Goal: Task Accomplishment & Management: Manage account settings

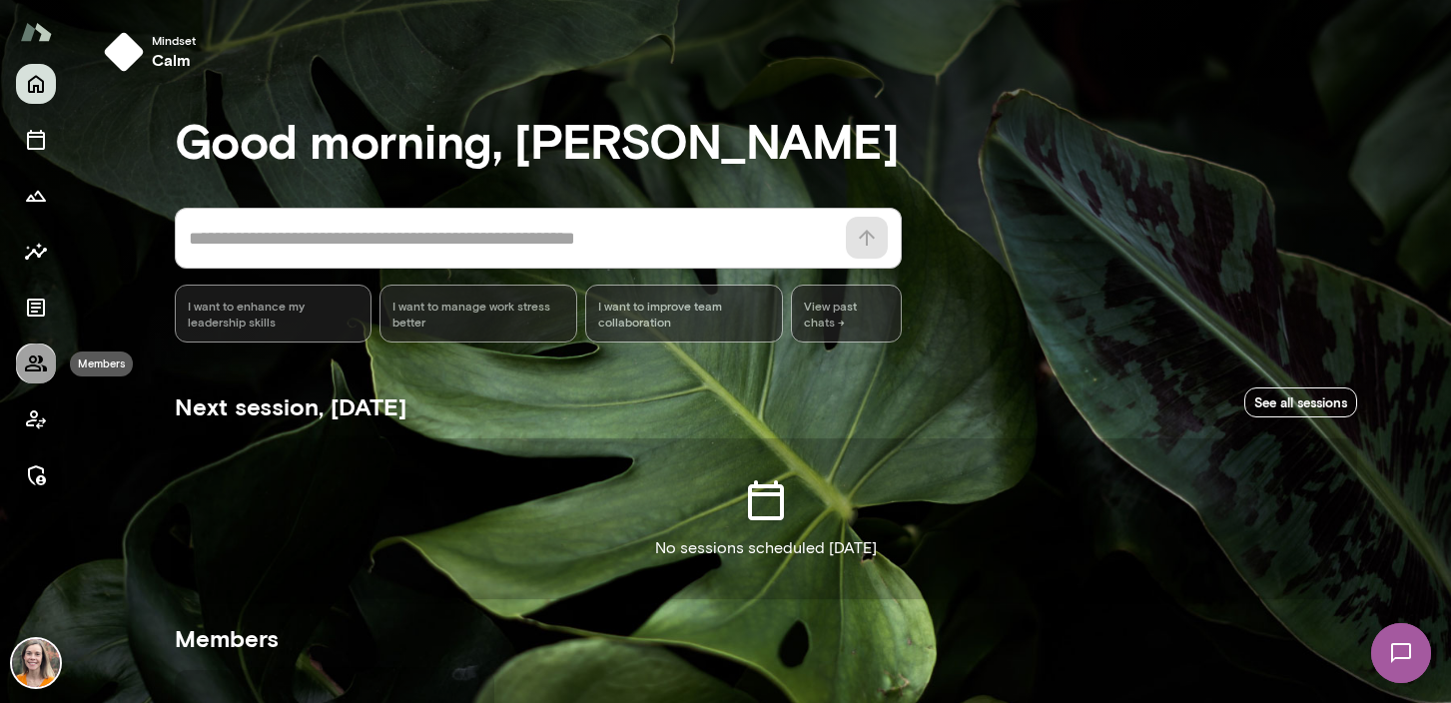
click at [33, 369] on icon "Members" at bounding box center [36, 364] width 24 height 24
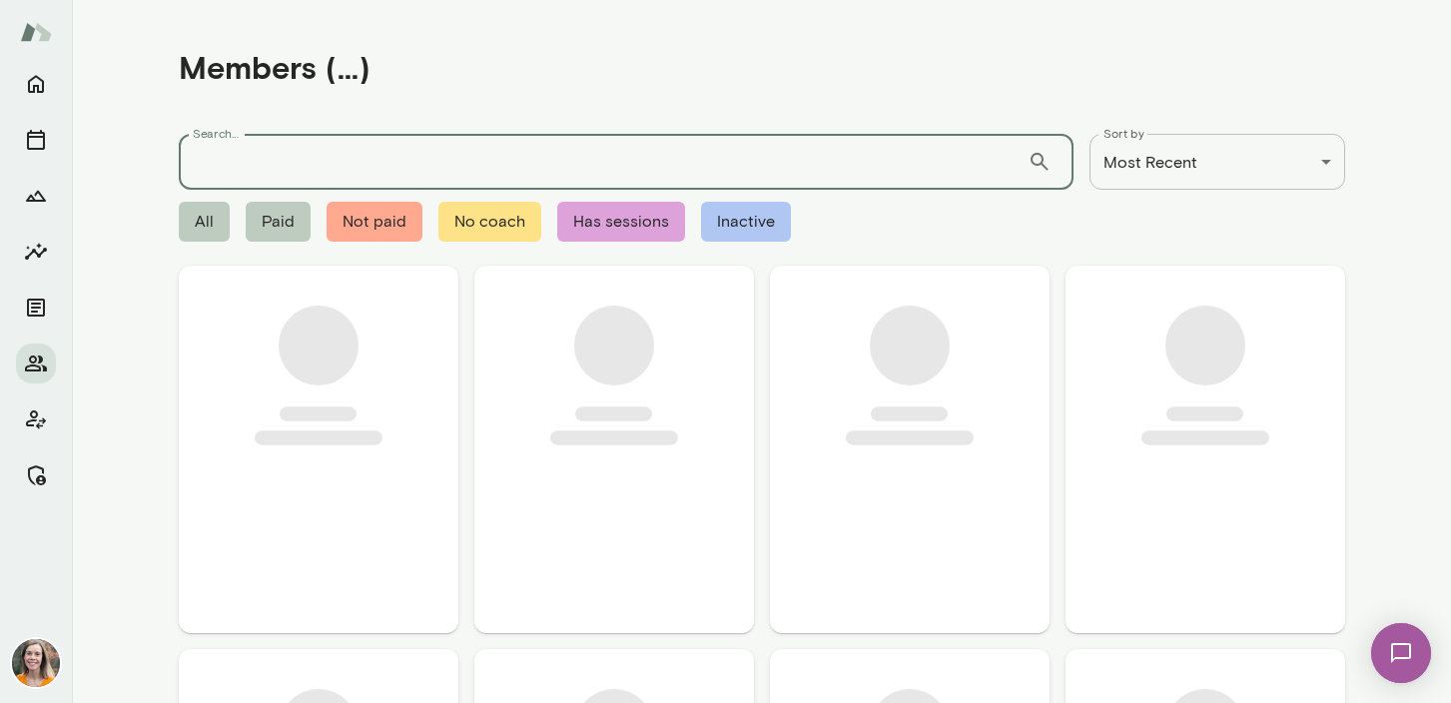
click at [236, 168] on input "Search..." at bounding box center [603, 162] width 849 height 56
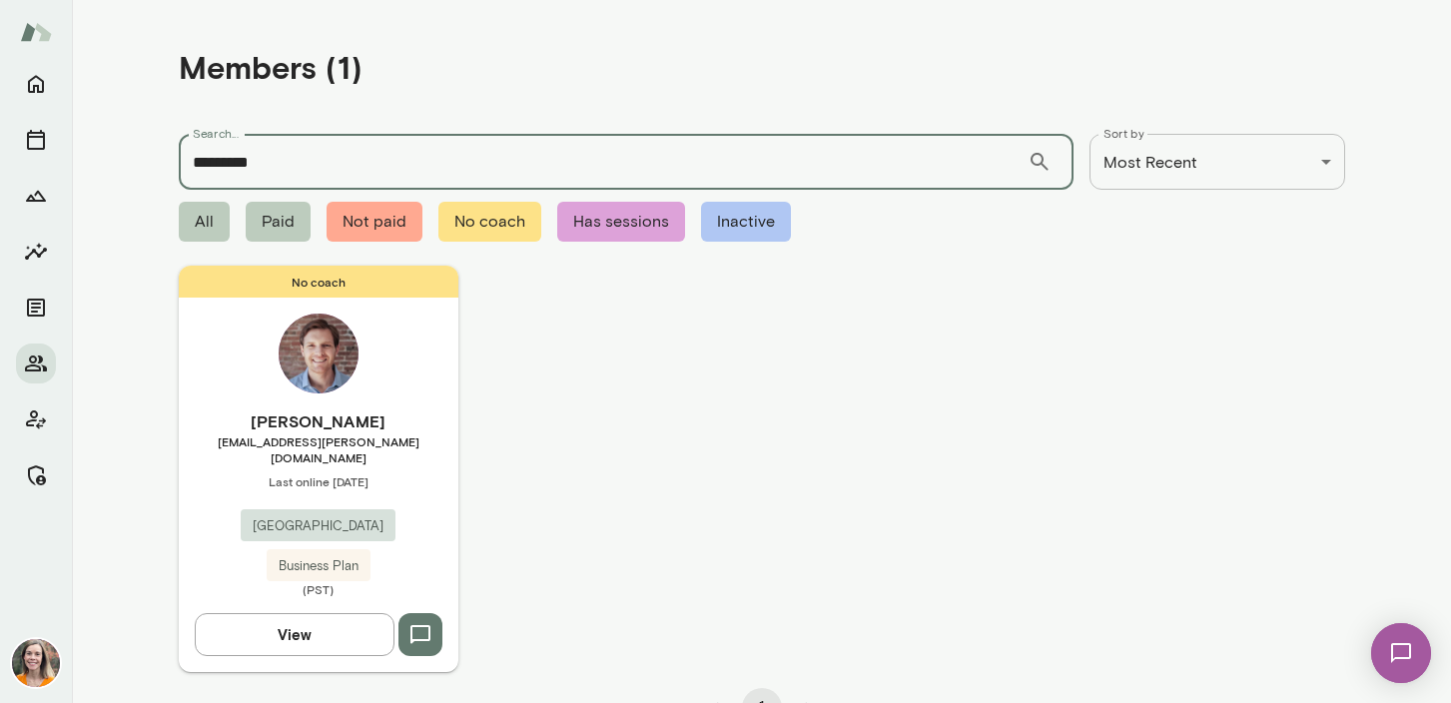
type input "*********"
click at [415, 425] on h6 "[PERSON_NAME]" at bounding box center [319, 421] width 280 height 24
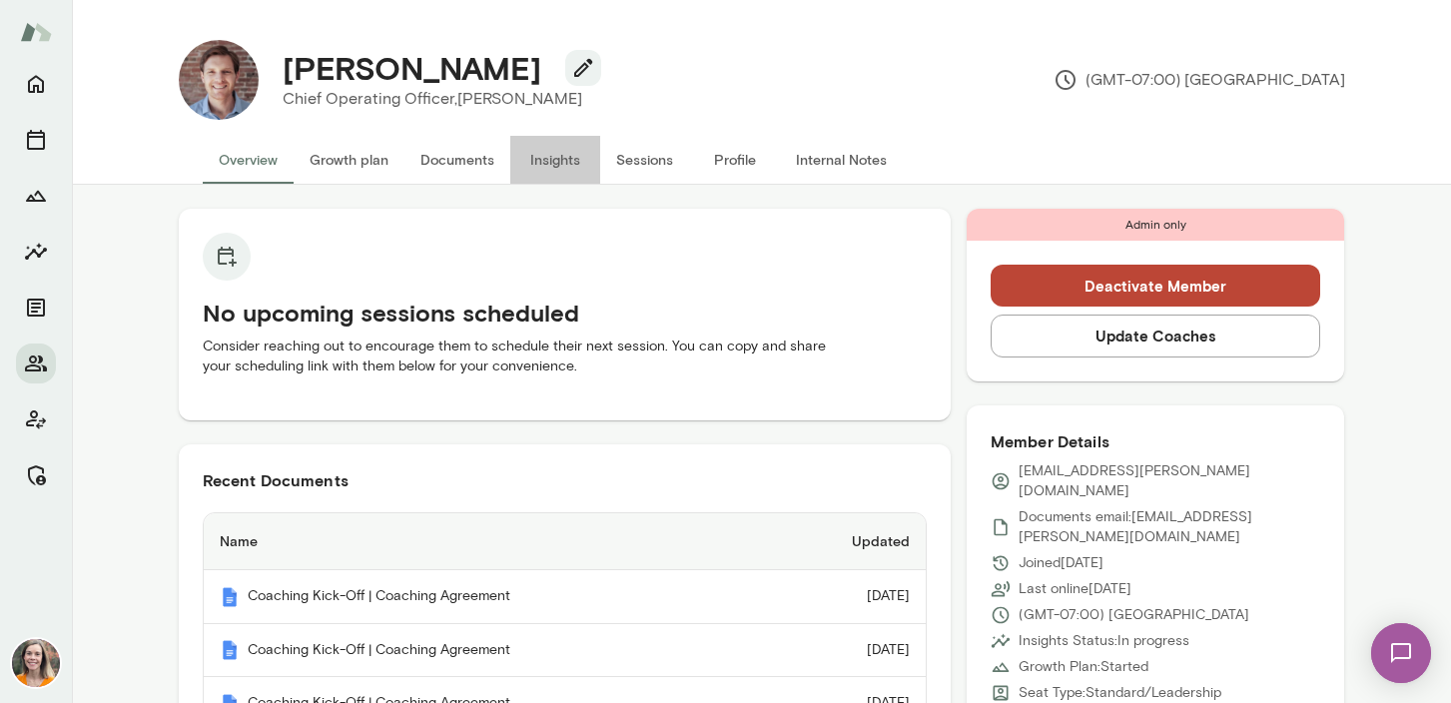
click at [551, 148] on button "Insights" at bounding box center [555, 160] width 90 height 48
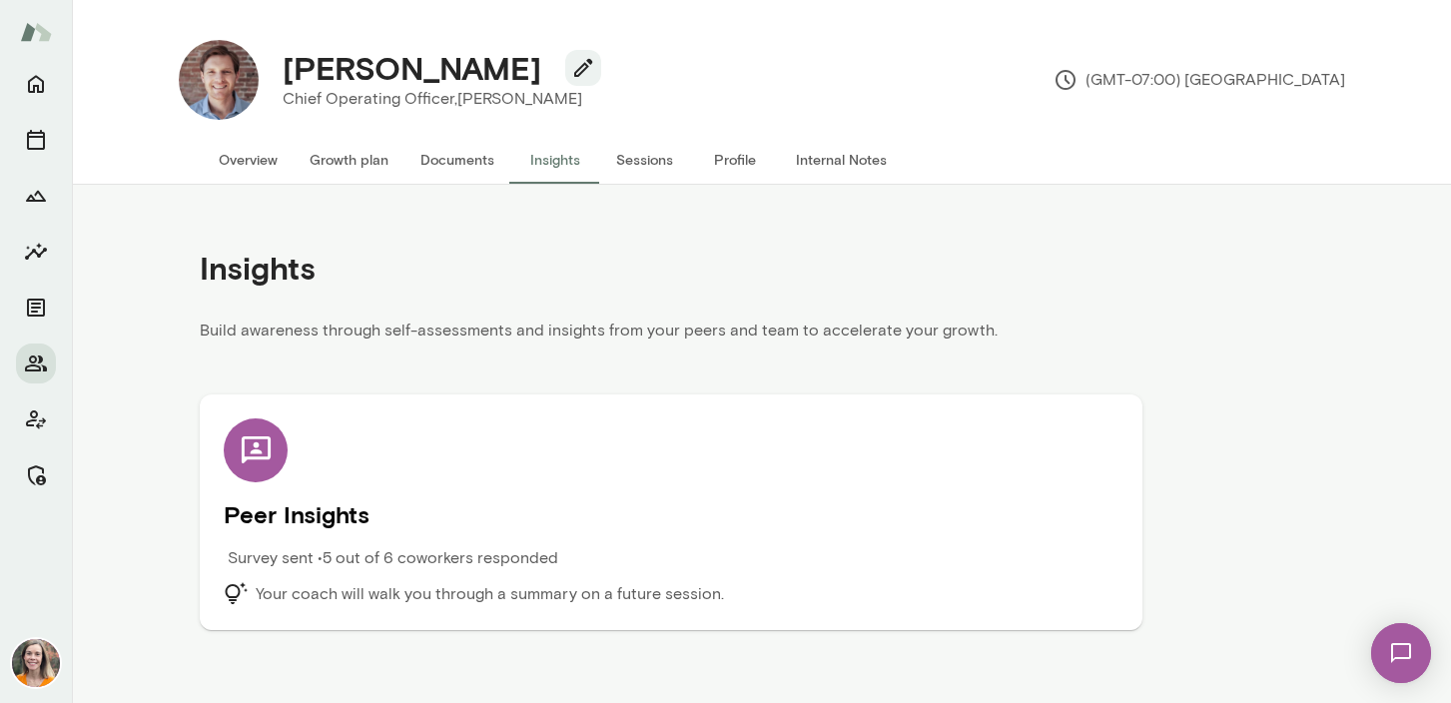
click at [614, 523] on h5 "Peer Insights" at bounding box center [671, 514] width 895 height 32
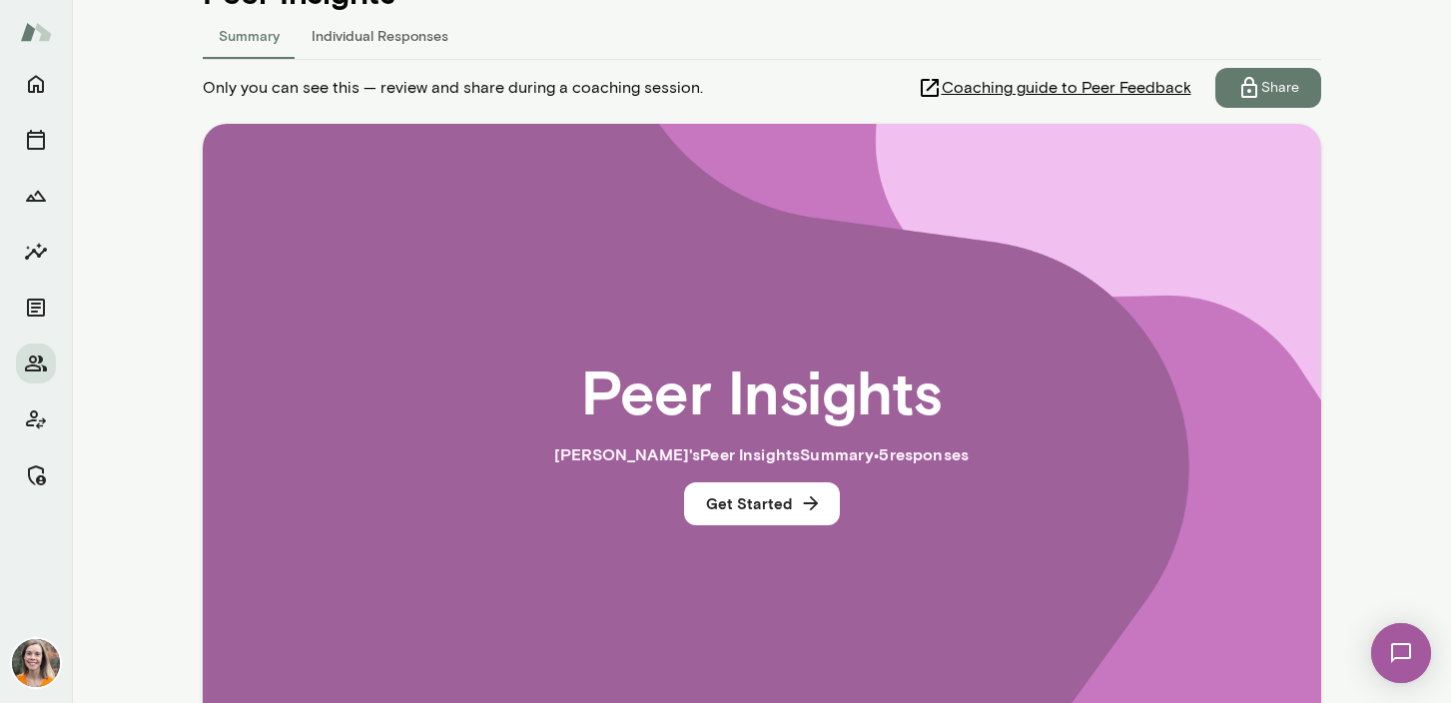
scroll to position [267, 0]
click at [764, 504] on button "Get Started" at bounding box center [762, 504] width 156 height 42
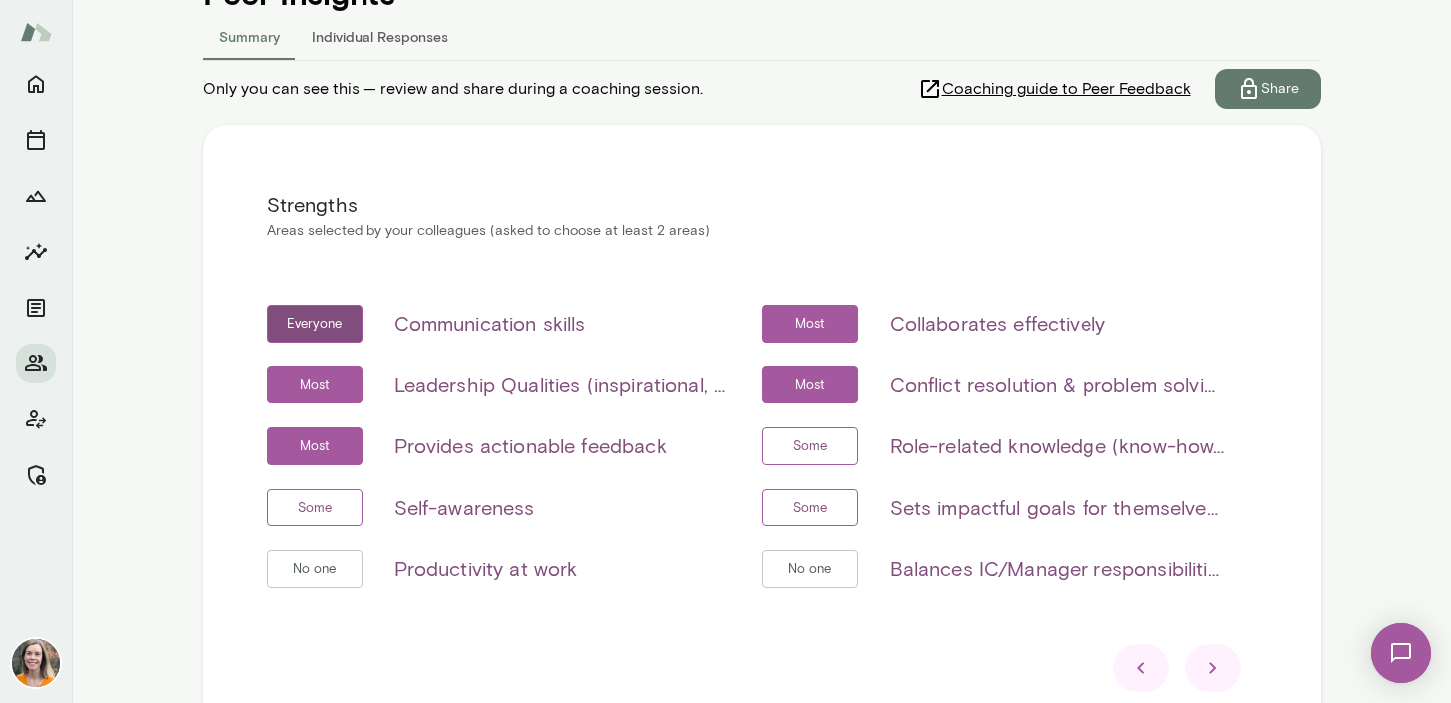
scroll to position [423, 0]
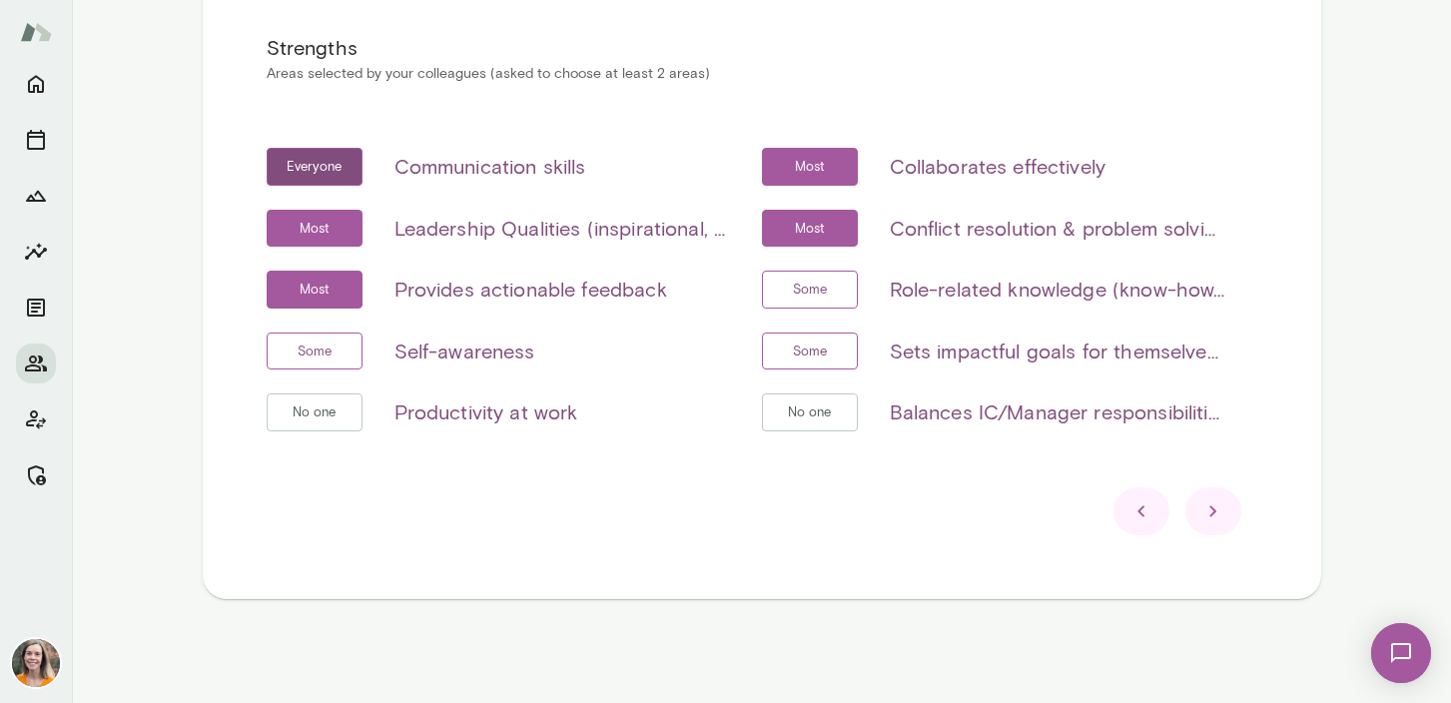
click at [1217, 501] on icon at bounding box center [1214, 511] width 24 height 24
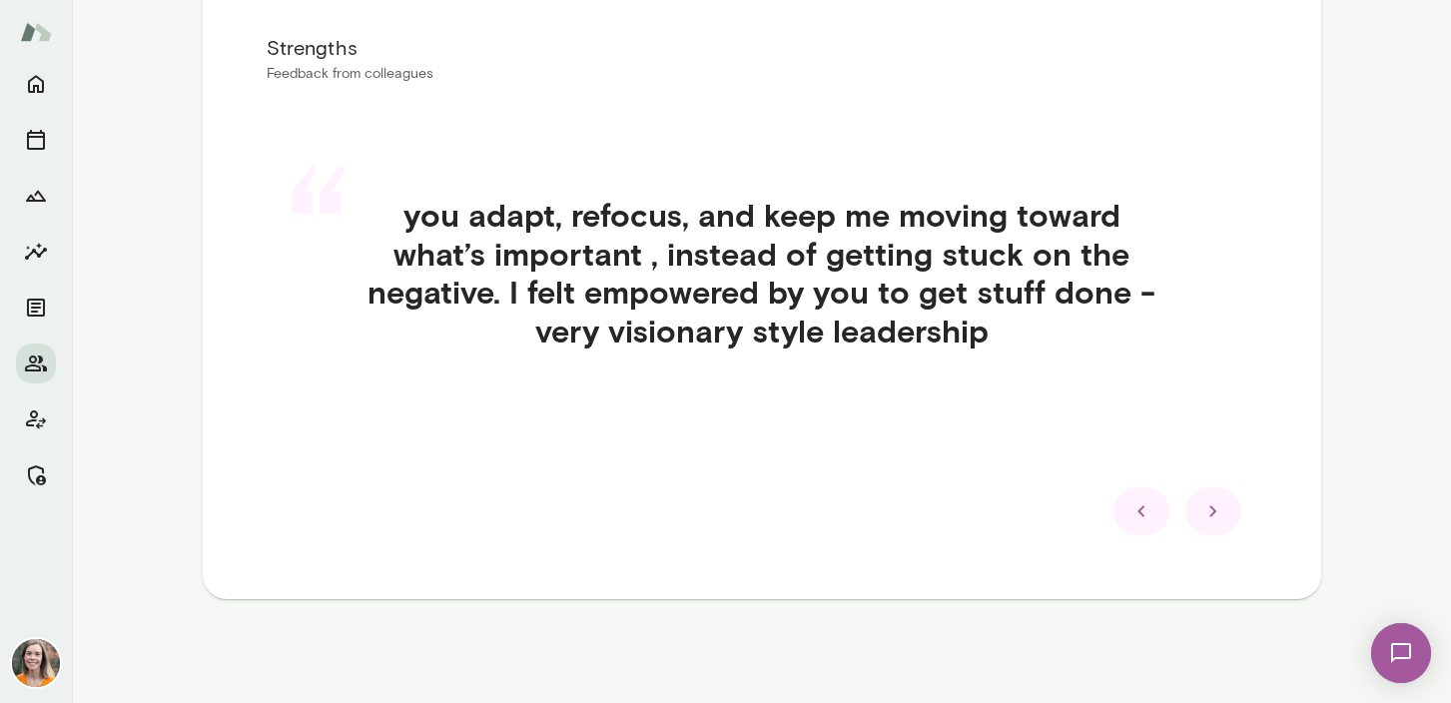
click at [1219, 501] on icon at bounding box center [1214, 511] width 24 height 24
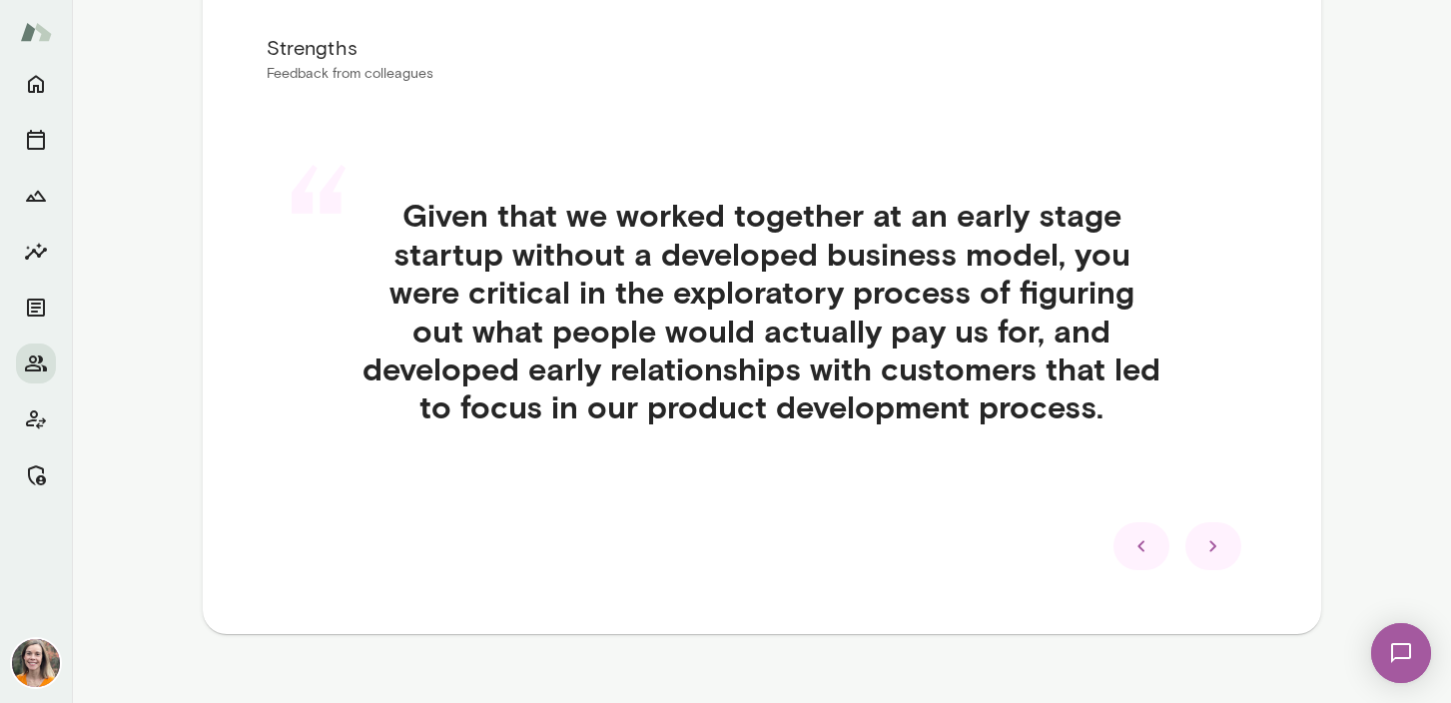
click at [1219, 501] on div "“ Given that we worked together at an early stage startup without a developed b…" at bounding box center [762, 335] width 991 height 374
click at [1215, 545] on icon at bounding box center [1213, 545] width 7 height 11
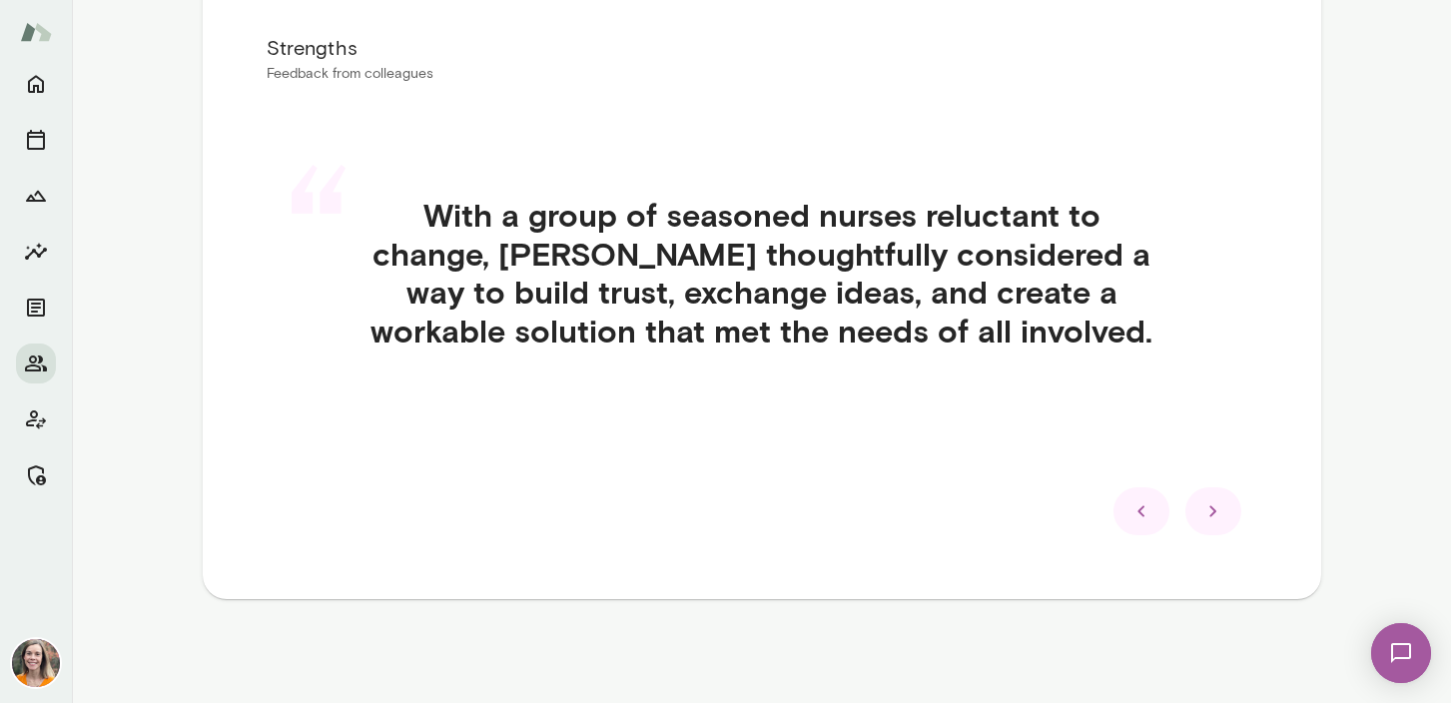
click at [1215, 506] on icon at bounding box center [1214, 511] width 24 height 24
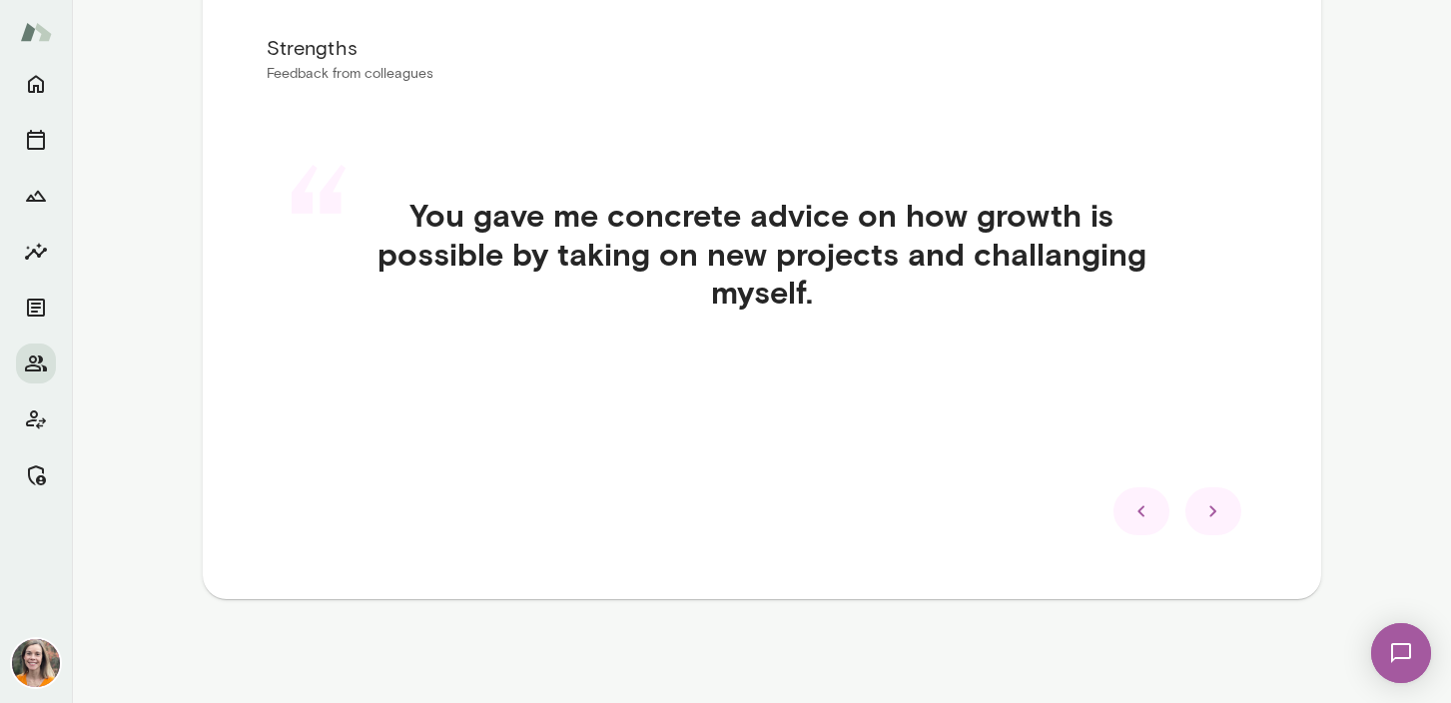
click at [1215, 506] on icon at bounding box center [1214, 511] width 24 height 24
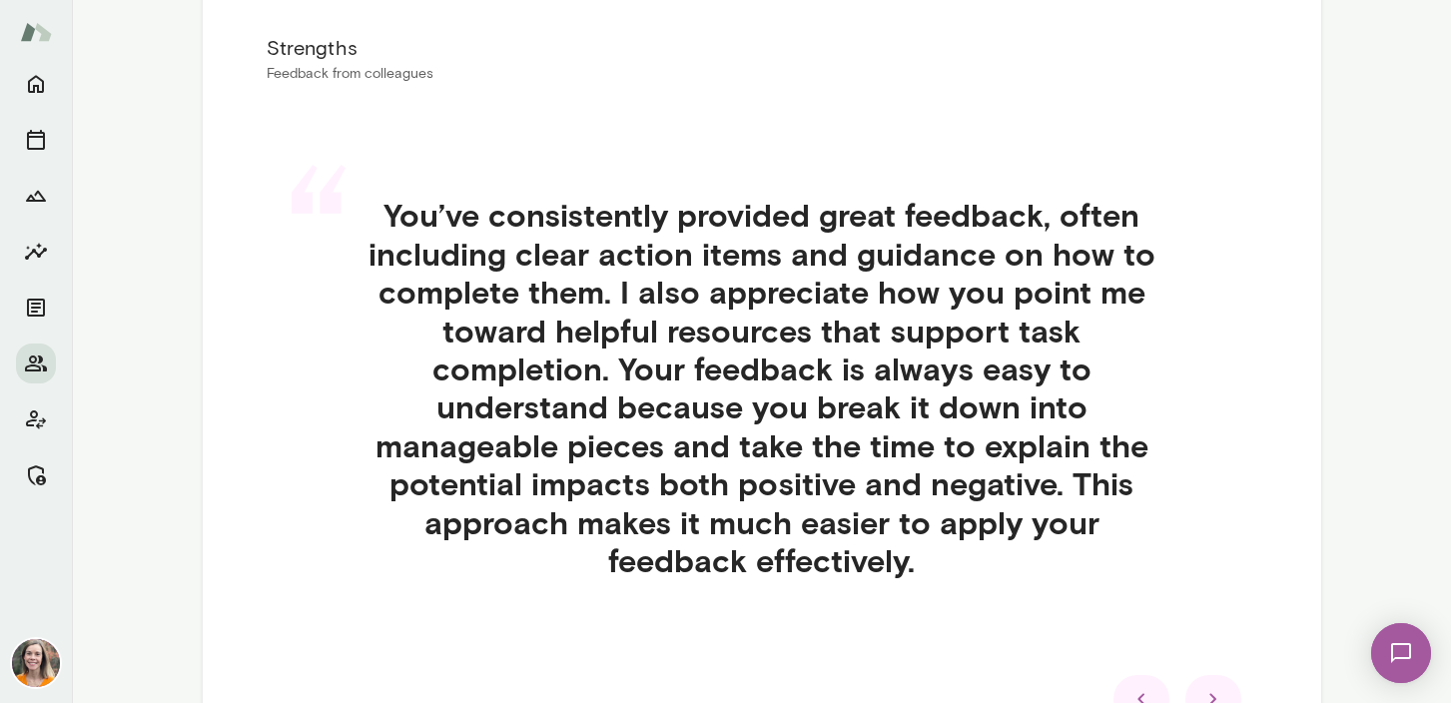
scroll to position [0, 0]
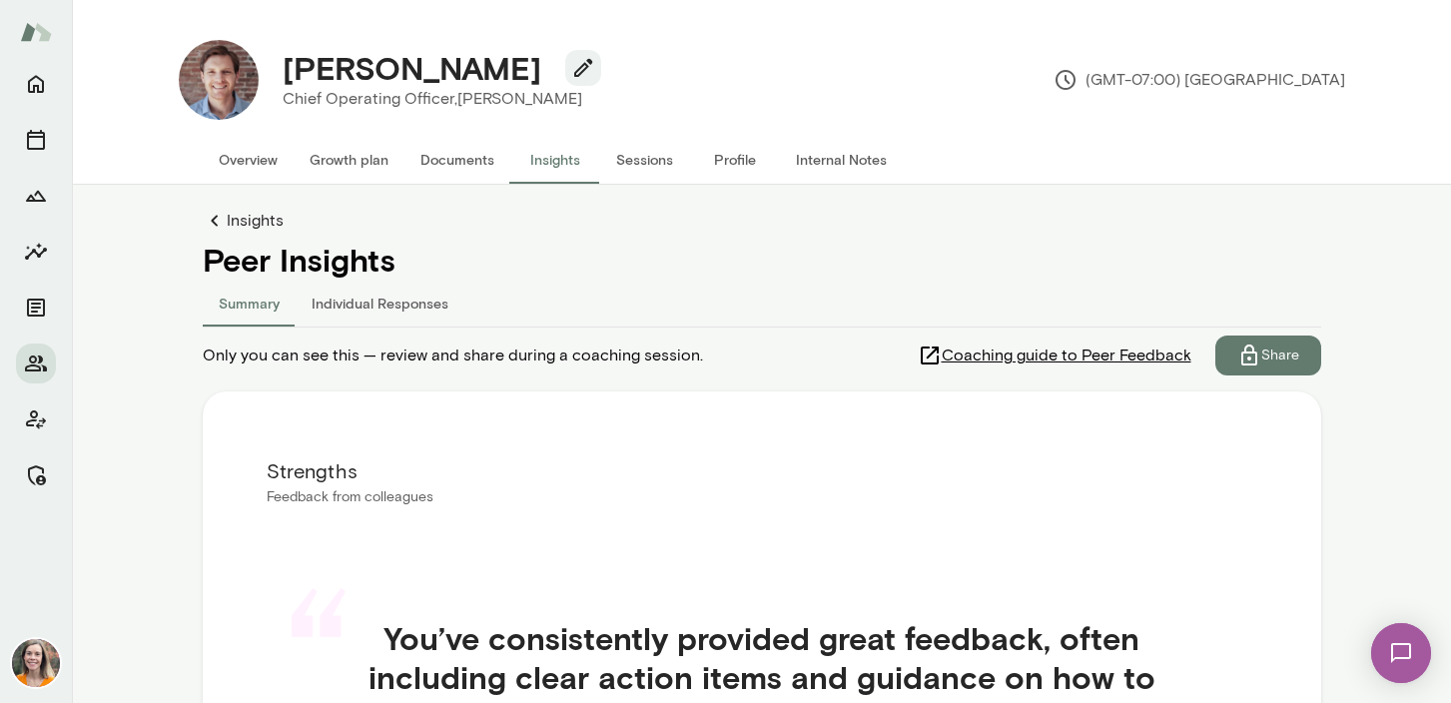
click at [1272, 359] on p "Share" at bounding box center [1280, 356] width 38 height 20
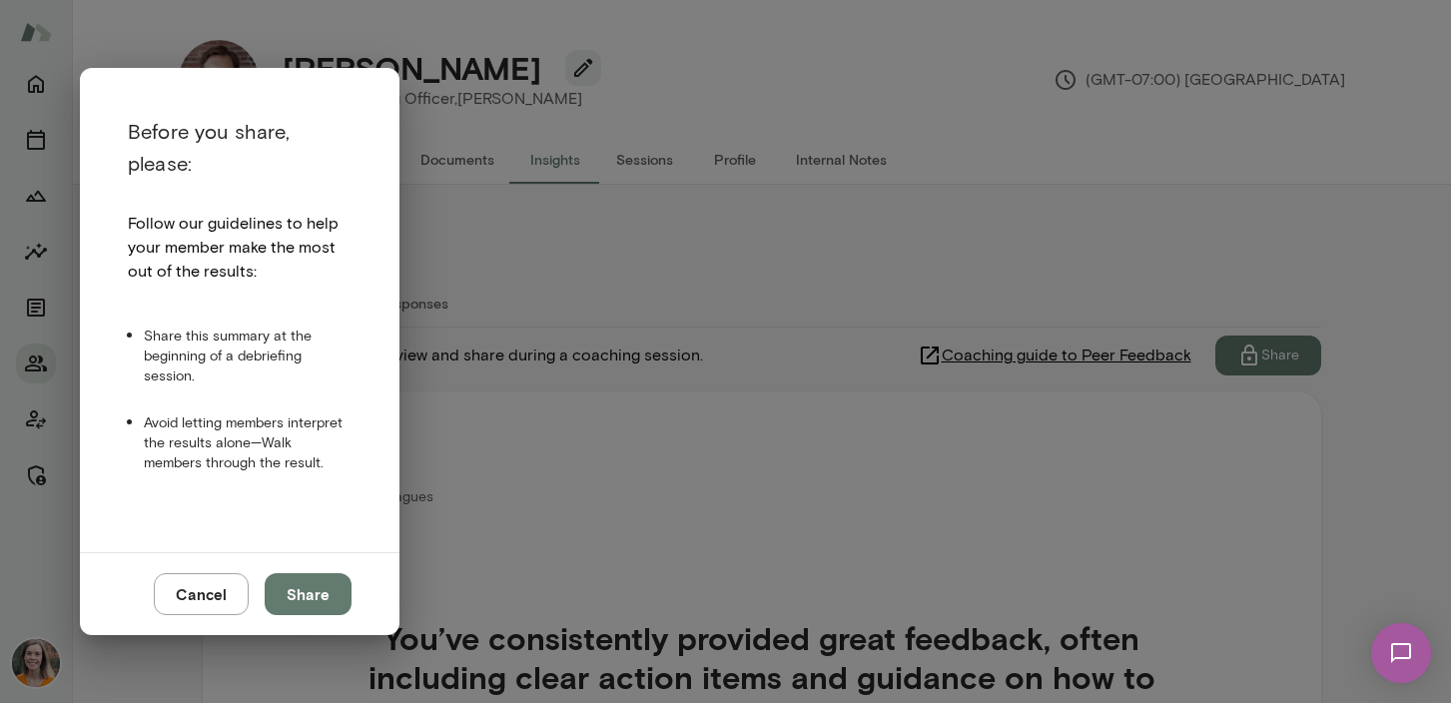
click at [307, 596] on button "Share" at bounding box center [308, 594] width 87 height 42
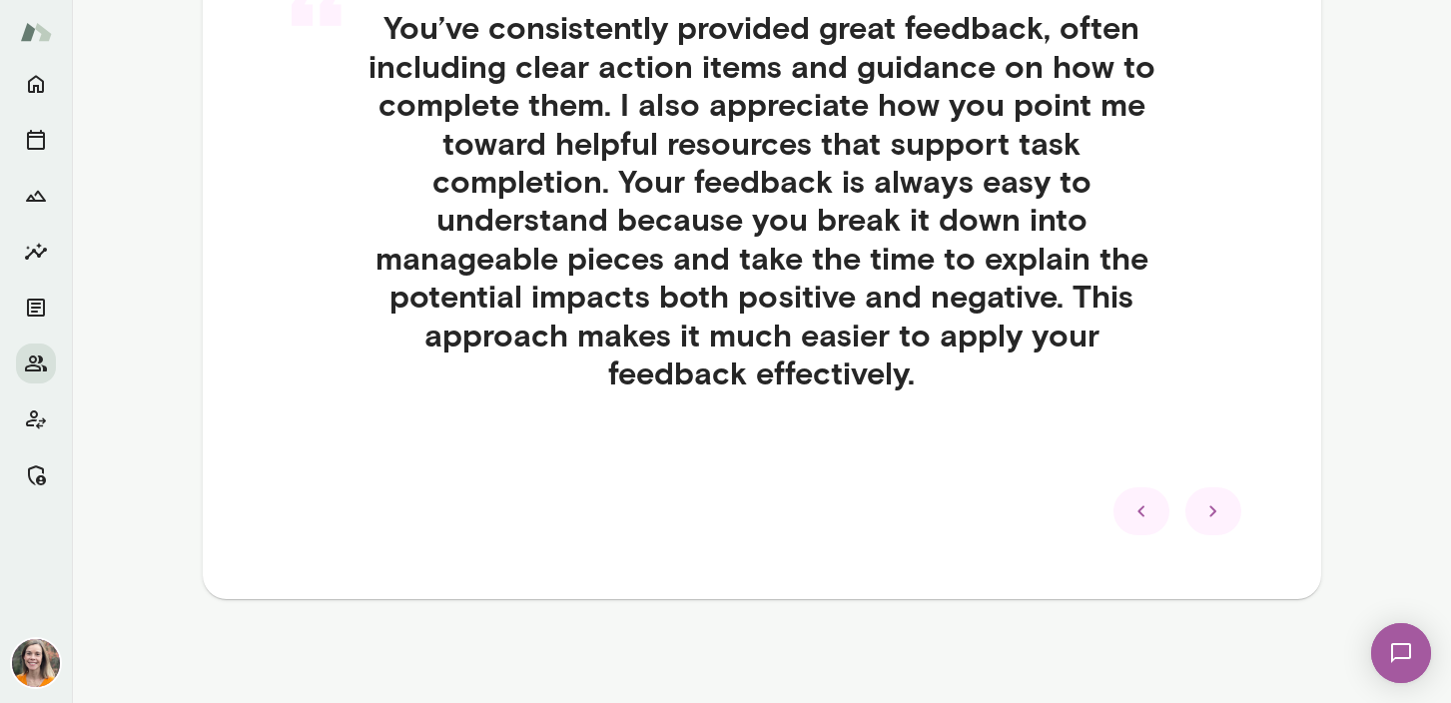
scroll to position [607, 0]
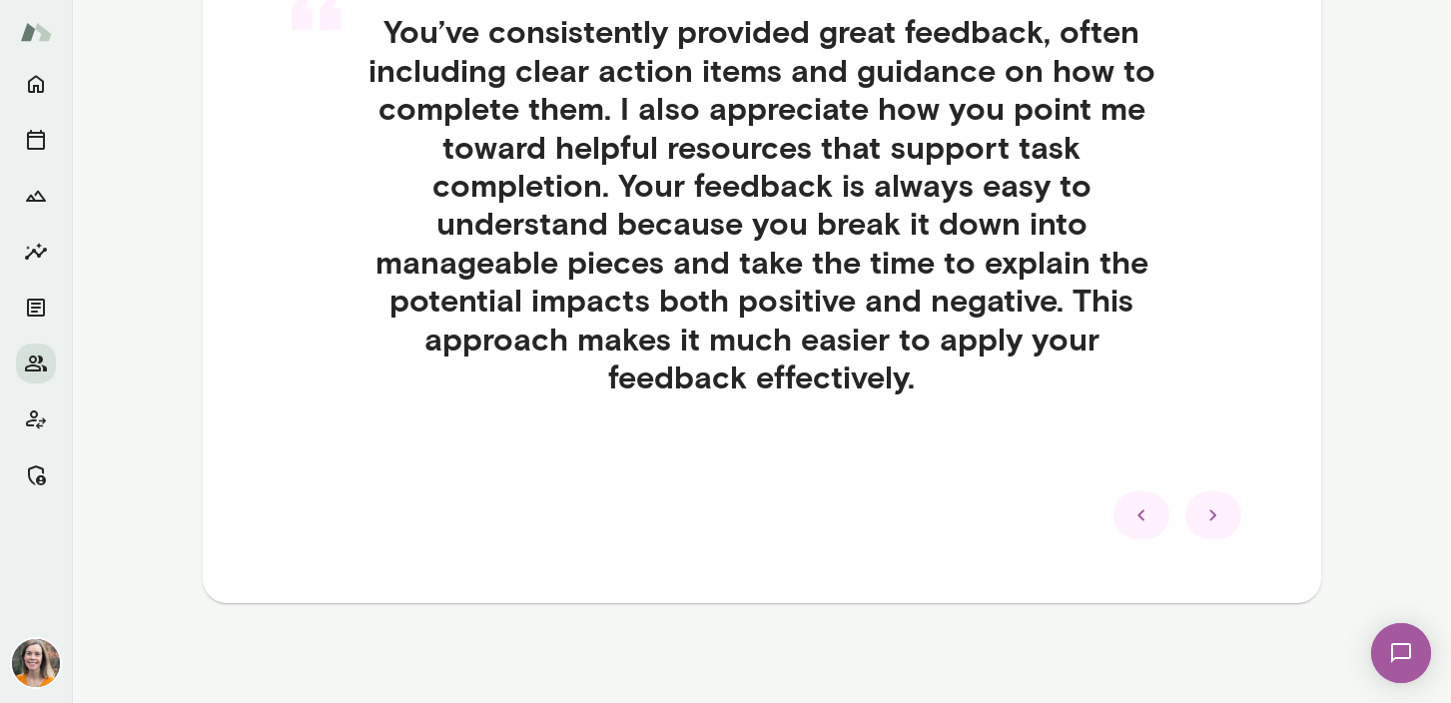
click at [1214, 523] on icon at bounding box center [1214, 515] width 24 height 24
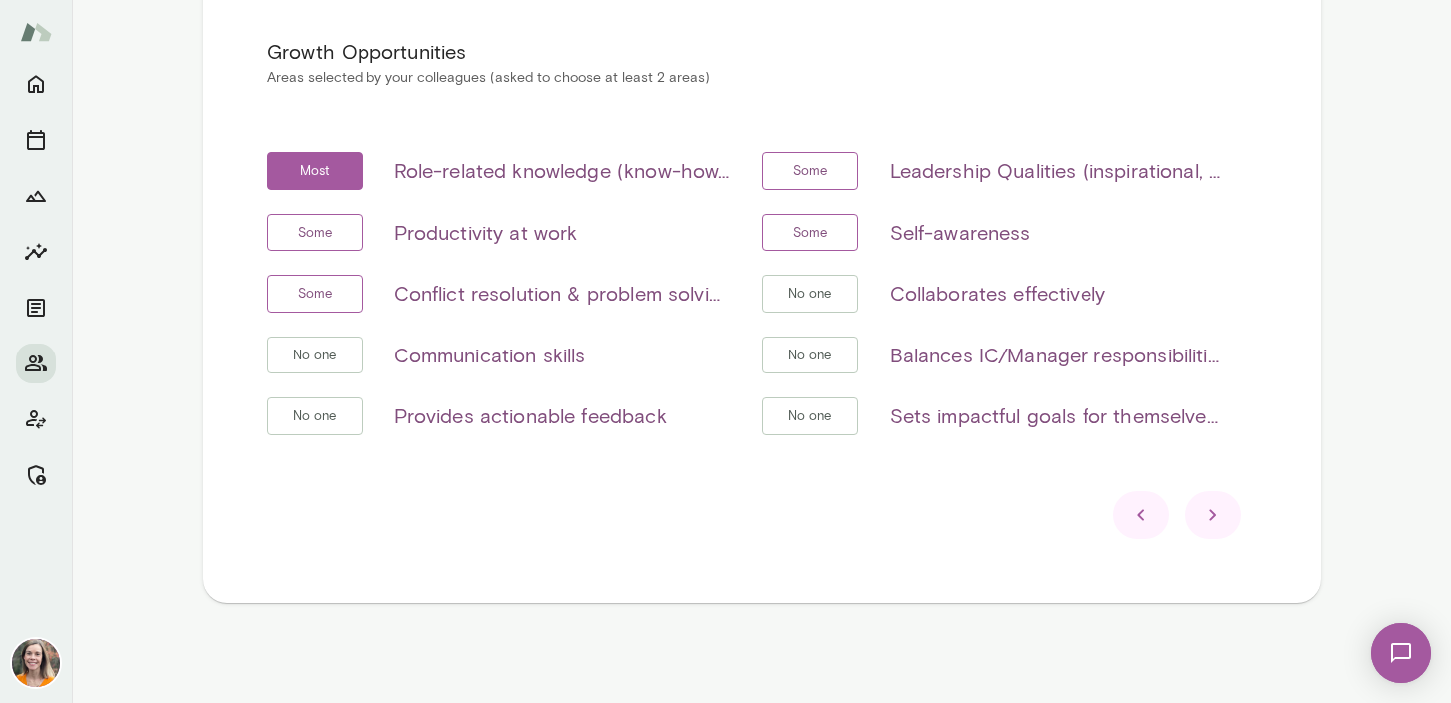
click at [1213, 518] on icon at bounding box center [1214, 515] width 24 height 24
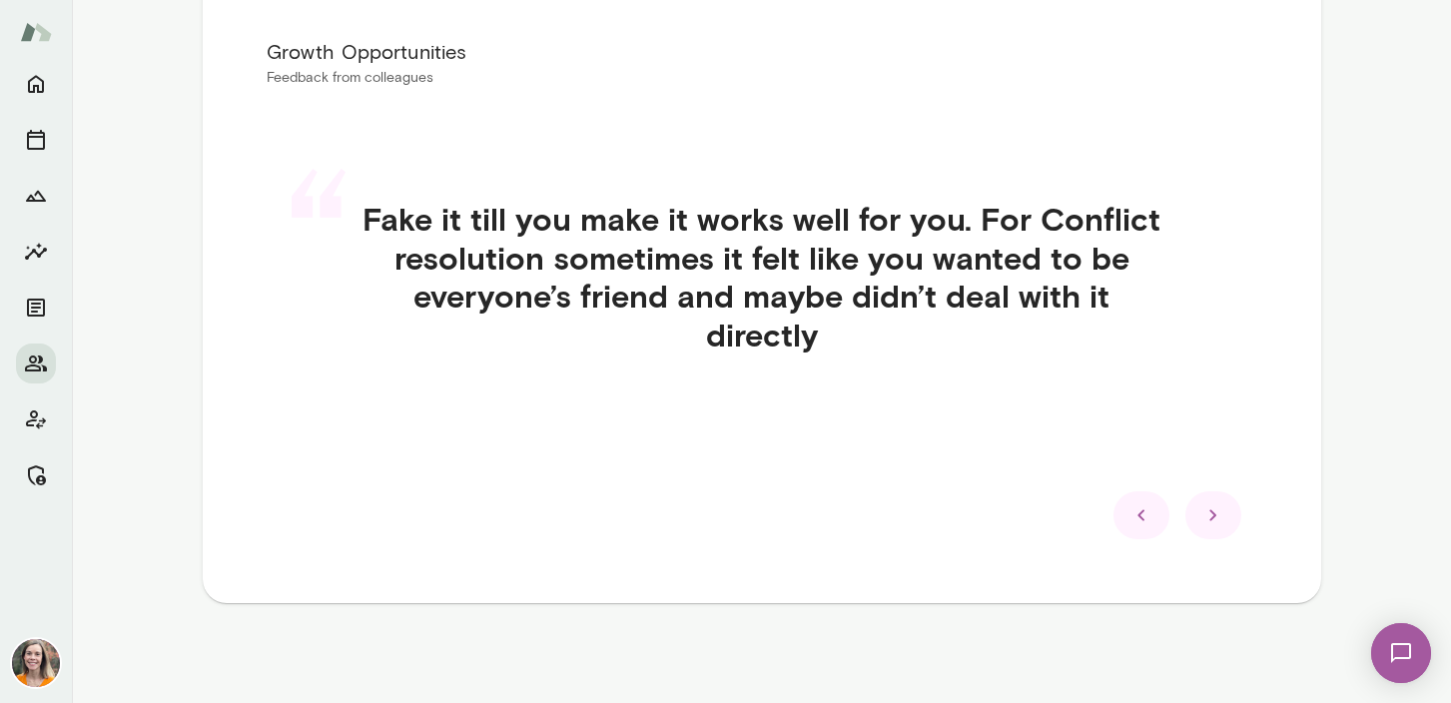
click at [1211, 516] on icon at bounding box center [1214, 515] width 24 height 24
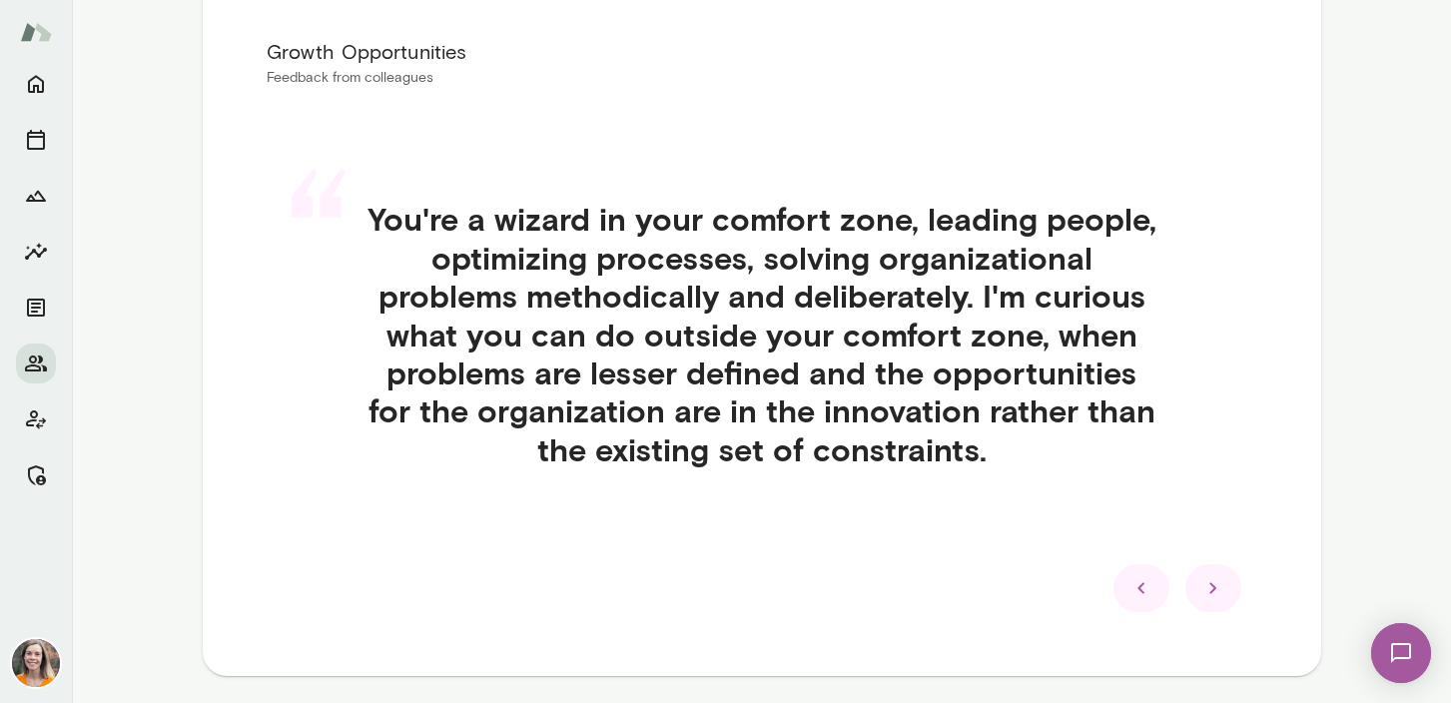
scroll to position [492, 0]
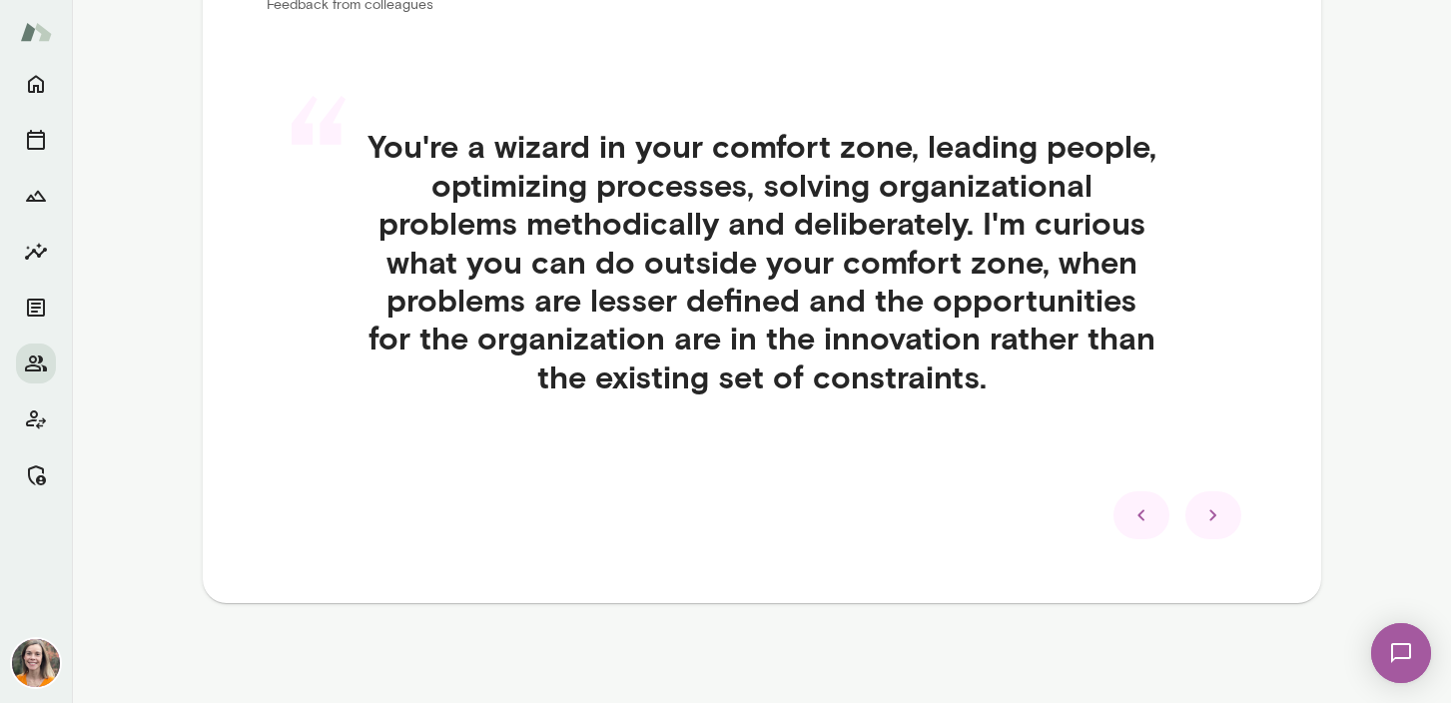
click at [1213, 512] on icon at bounding box center [1214, 515] width 24 height 24
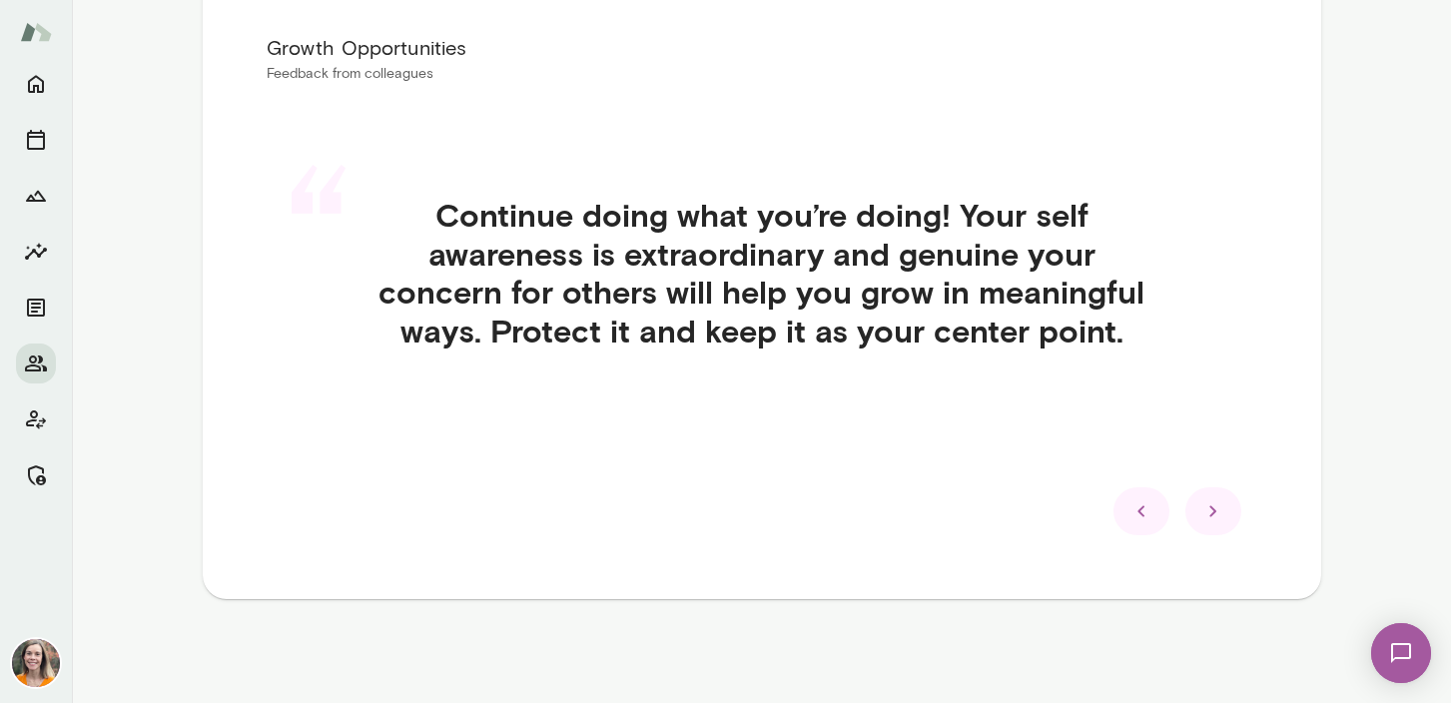
scroll to position [419, 0]
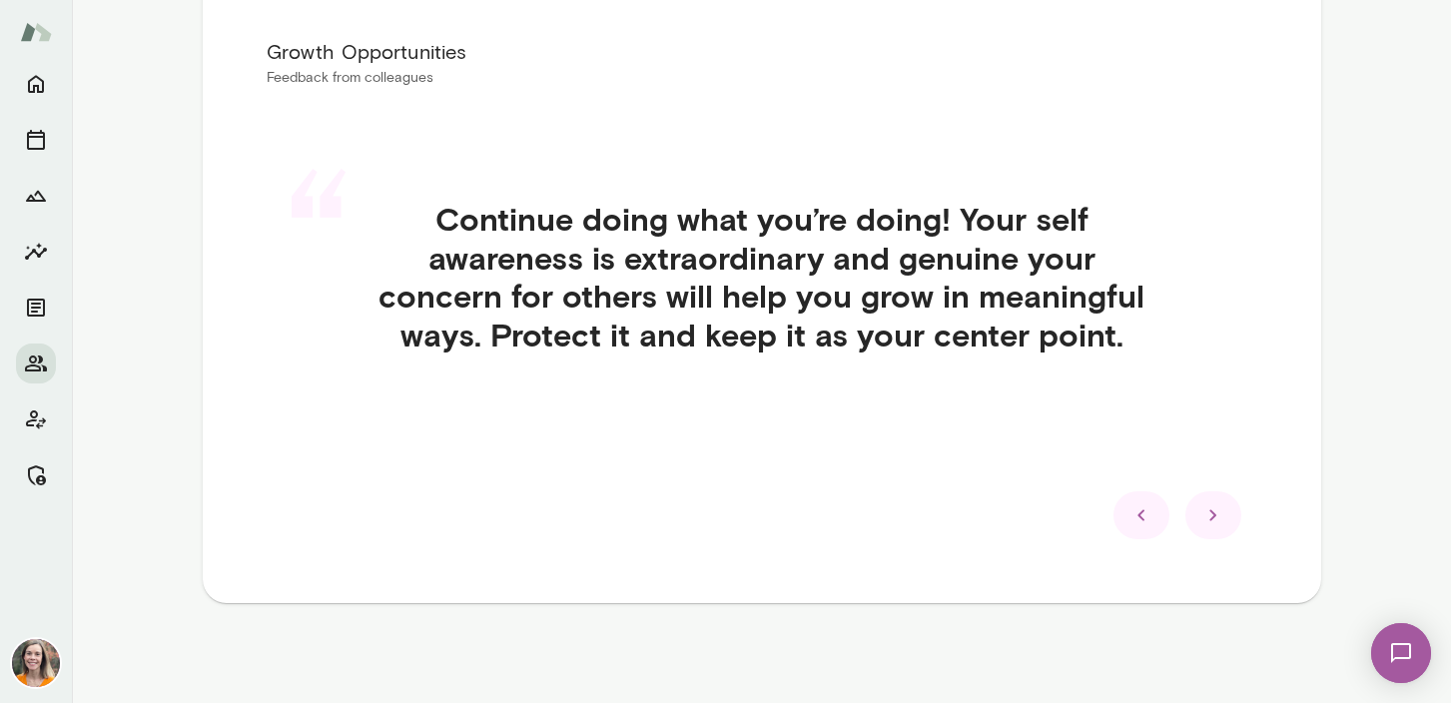
click at [1212, 516] on icon at bounding box center [1214, 515] width 24 height 24
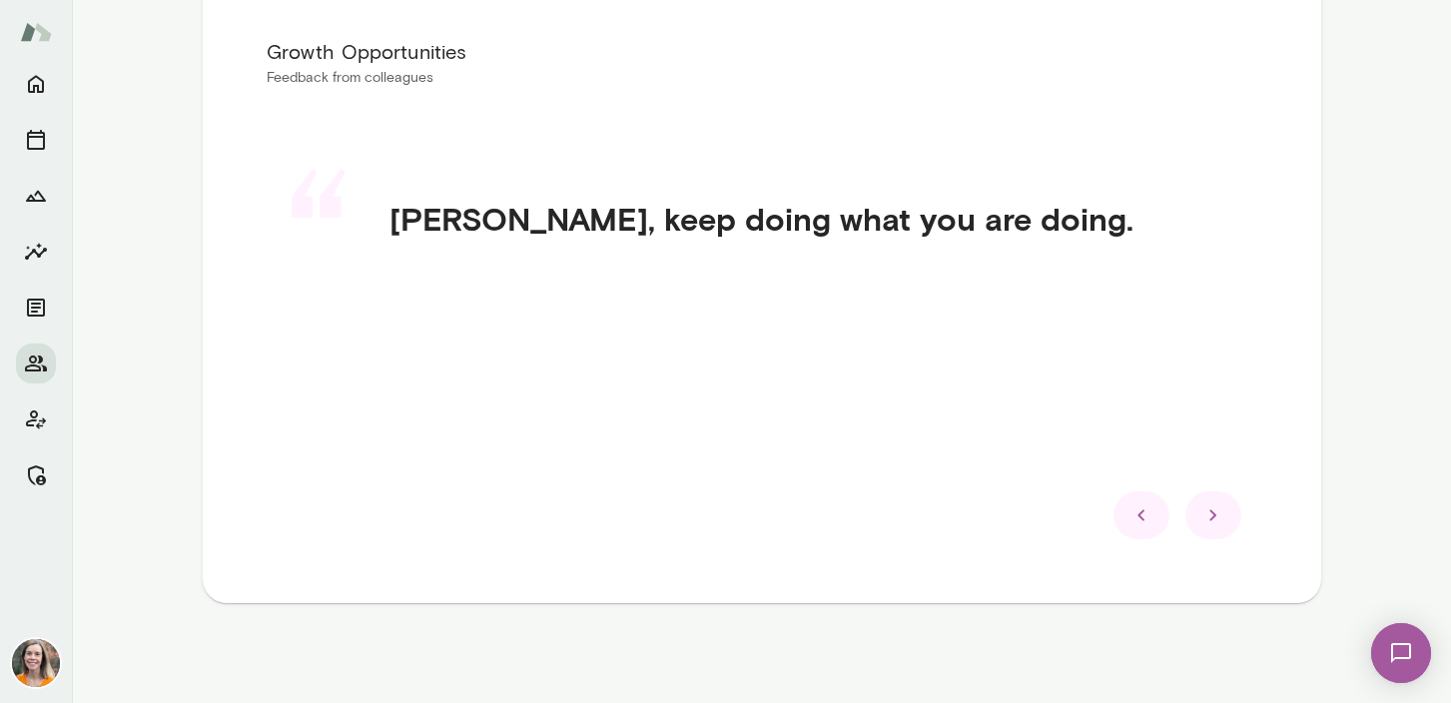
click at [1212, 516] on icon at bounding box center [1213, 515] width 7 height 11
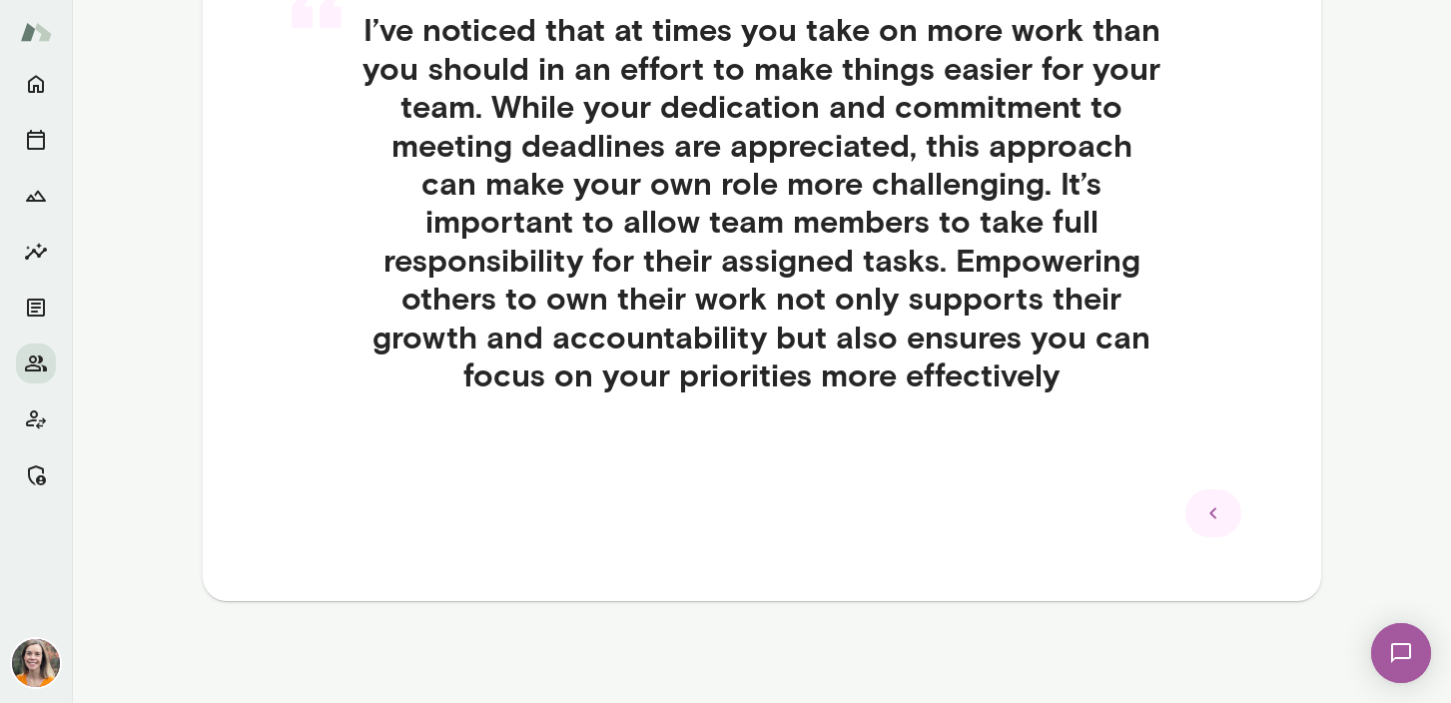
scroll to position [0, 0]
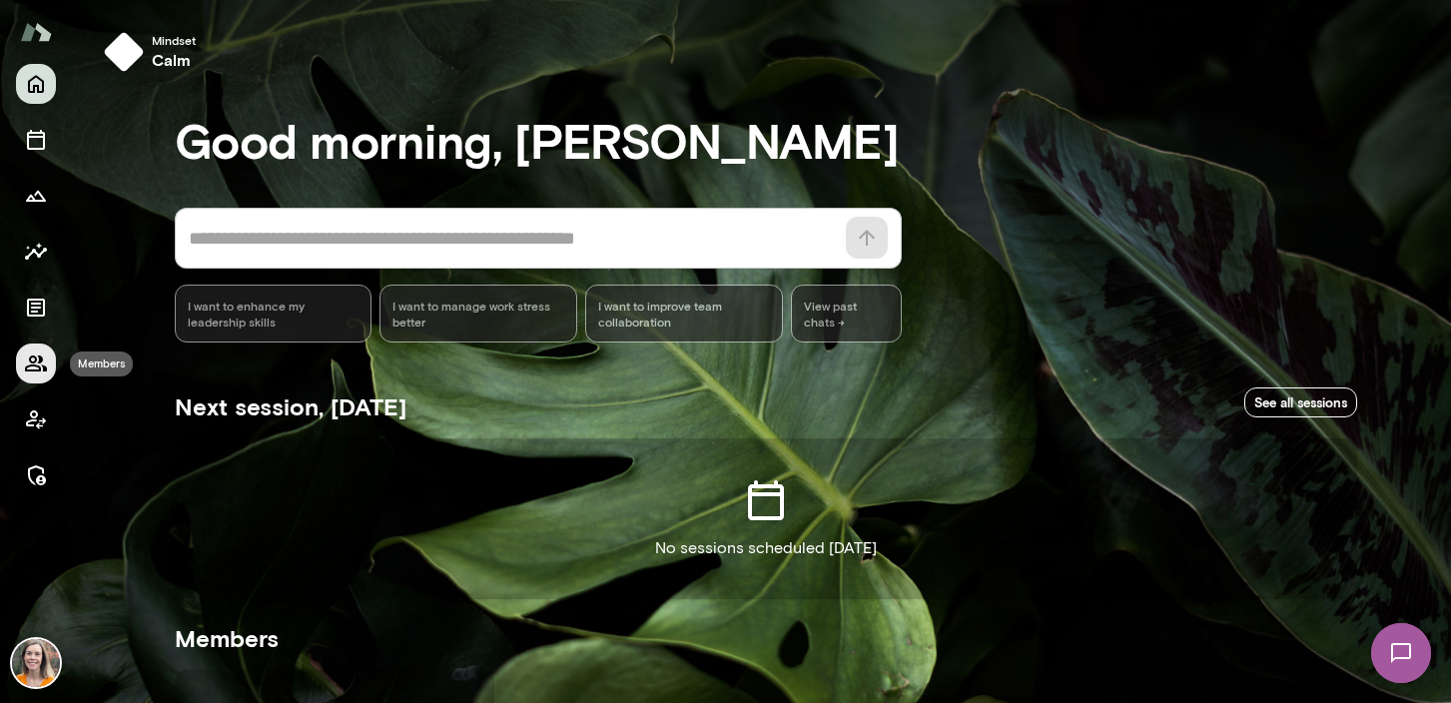
click at [35, 366] on icon "Members" at bounding box center [36, 364] width 22 height 16
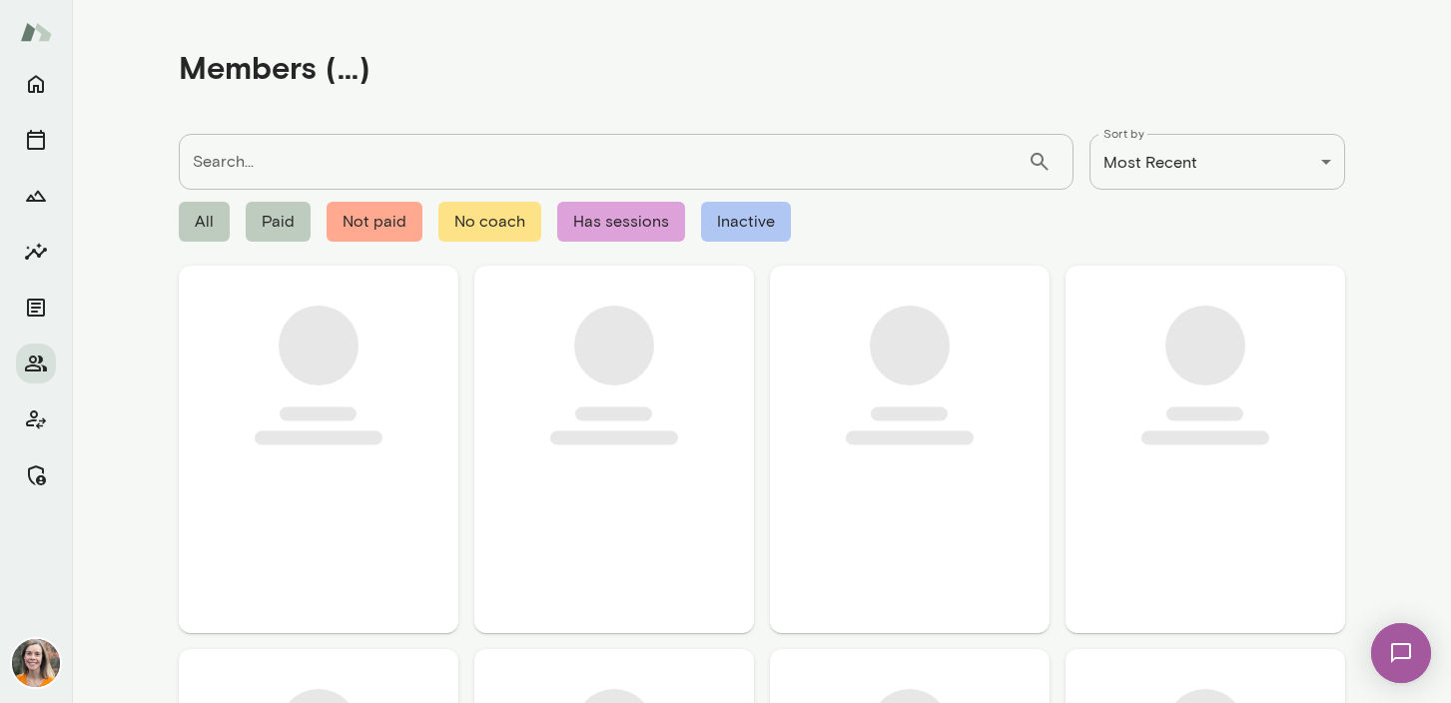
click at [226, 152] on input "Search..." at bounding box center [603, 162] width 849 height 56
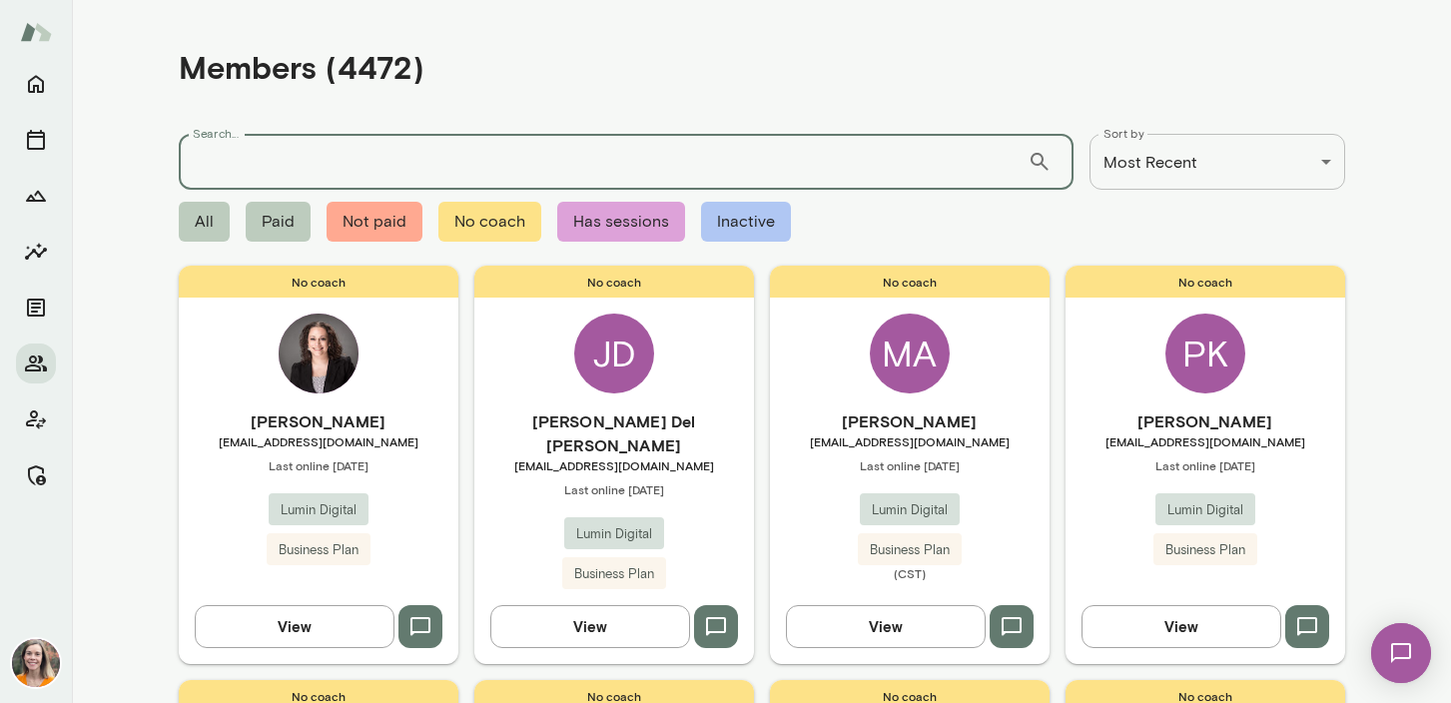
paste input "**********"
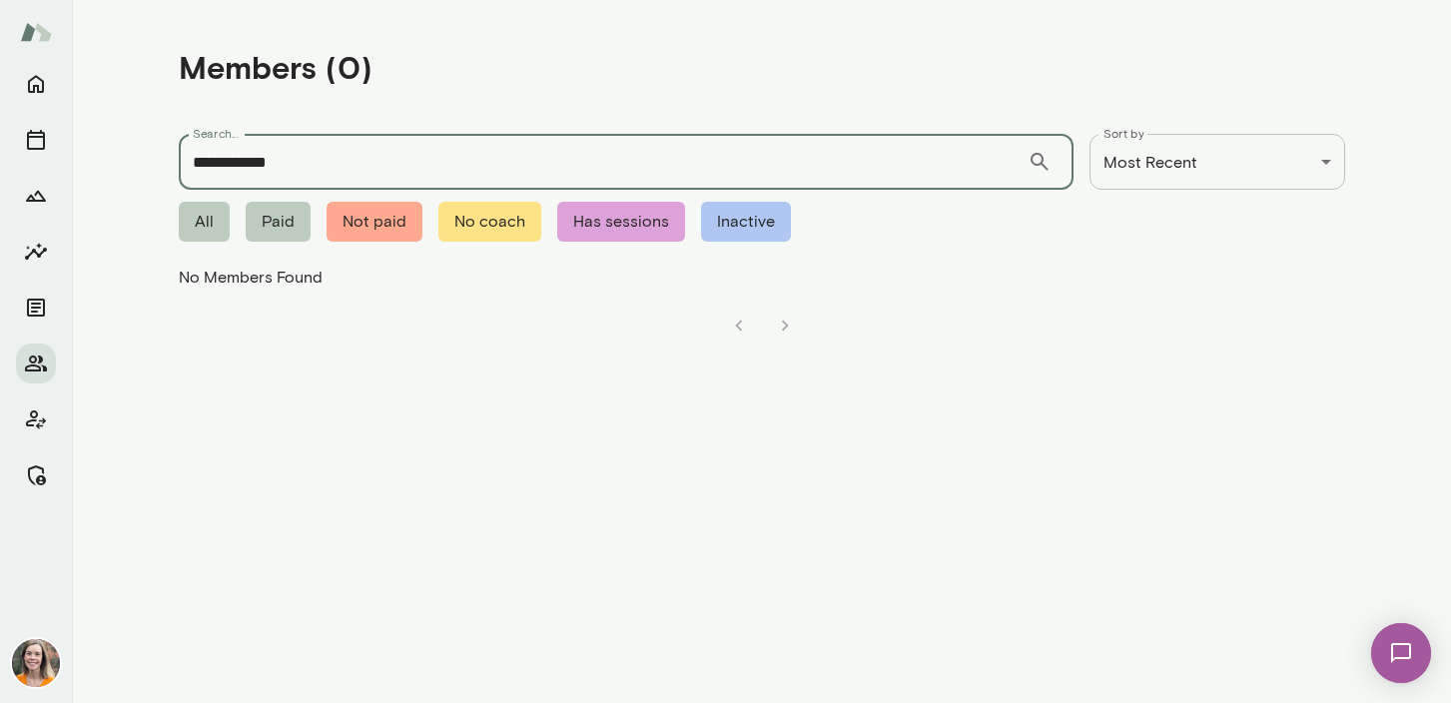
drag, startPoint x: 243, startPoint y: 163, endPoint x: 181, endPoint y: 162, distance: 61.9
click at [181, 162] on input "**********" at bounding box center [603, 162] width 849 height 56
type input "******"
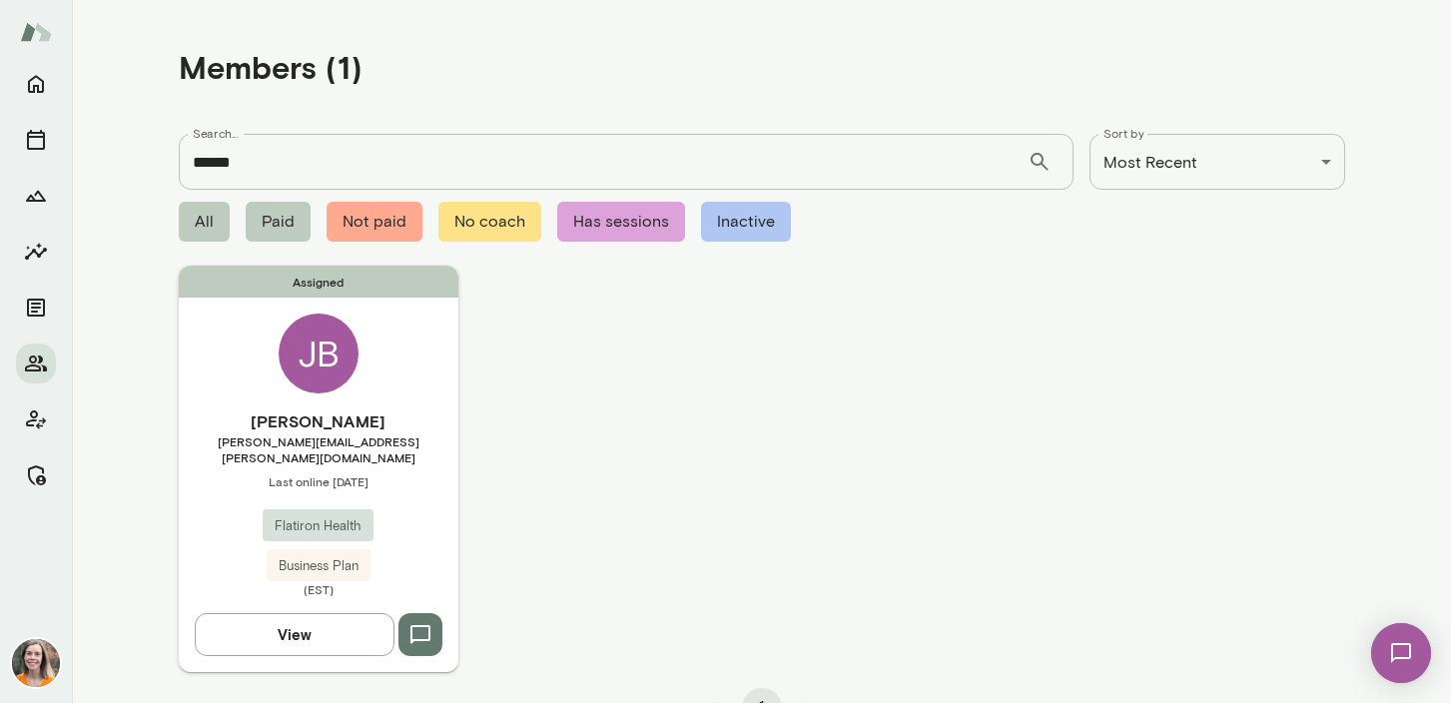
click at [399, 416] on h6 "Jennifer Beeler" at bounding box center [319, 421] width 280 height 24
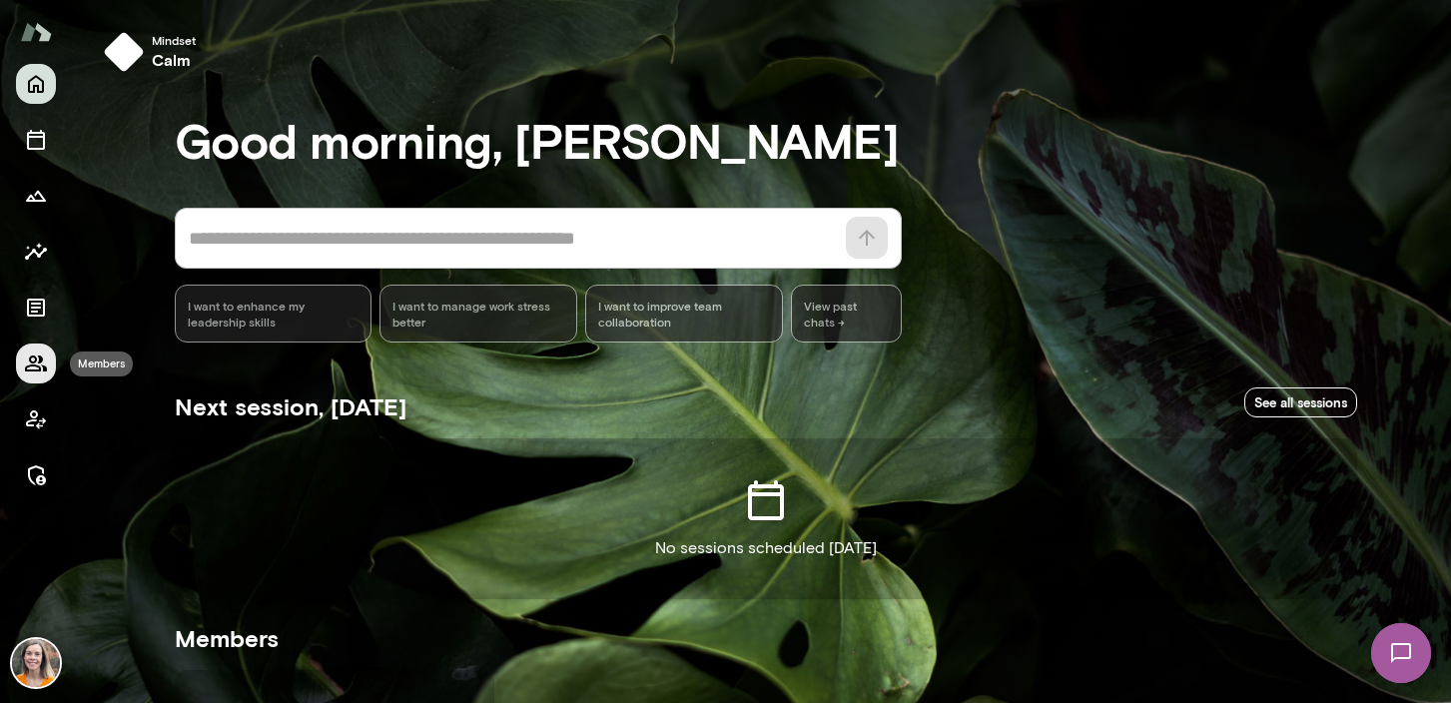
click at [36, 364] on icon "Members" at bounding box center [36, 364] width 24 height 24
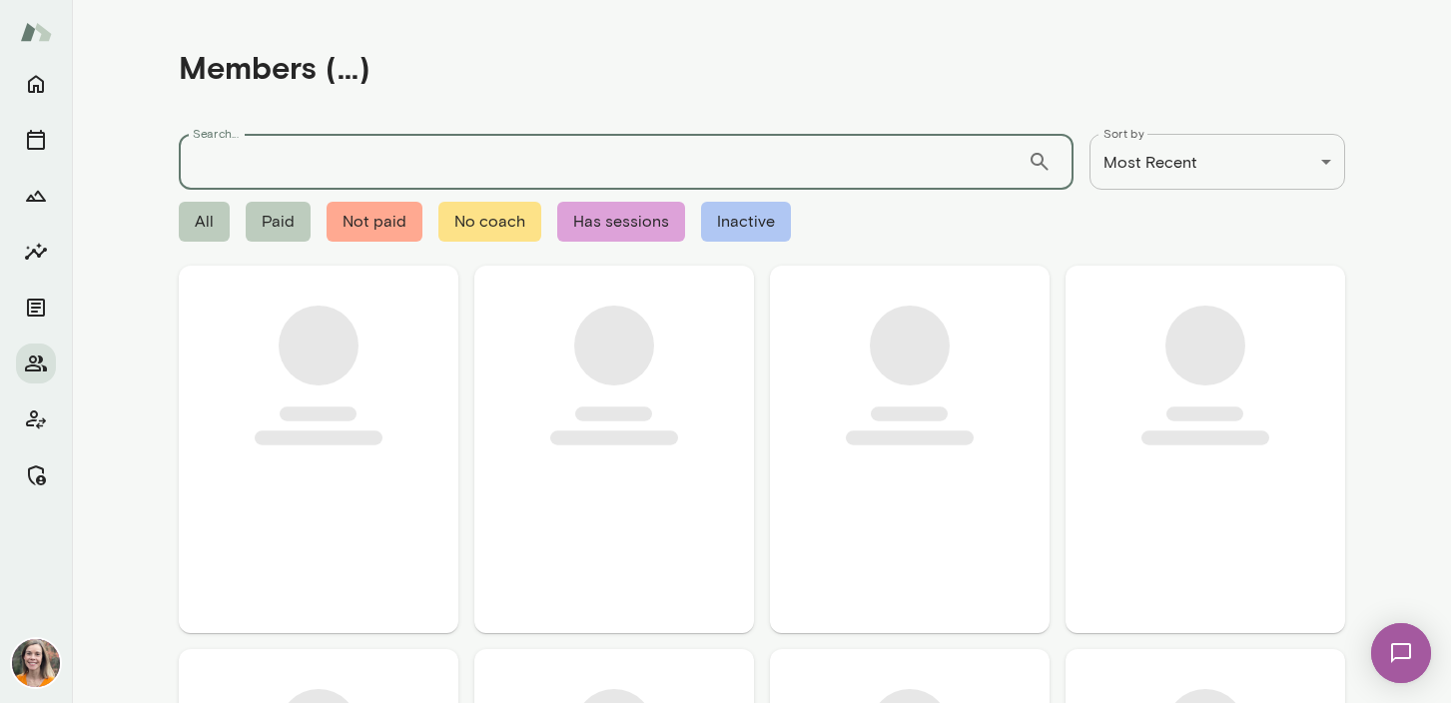
click at [263, 151] on input "Search..." at bounding box center [603, 162] width 849 height 56
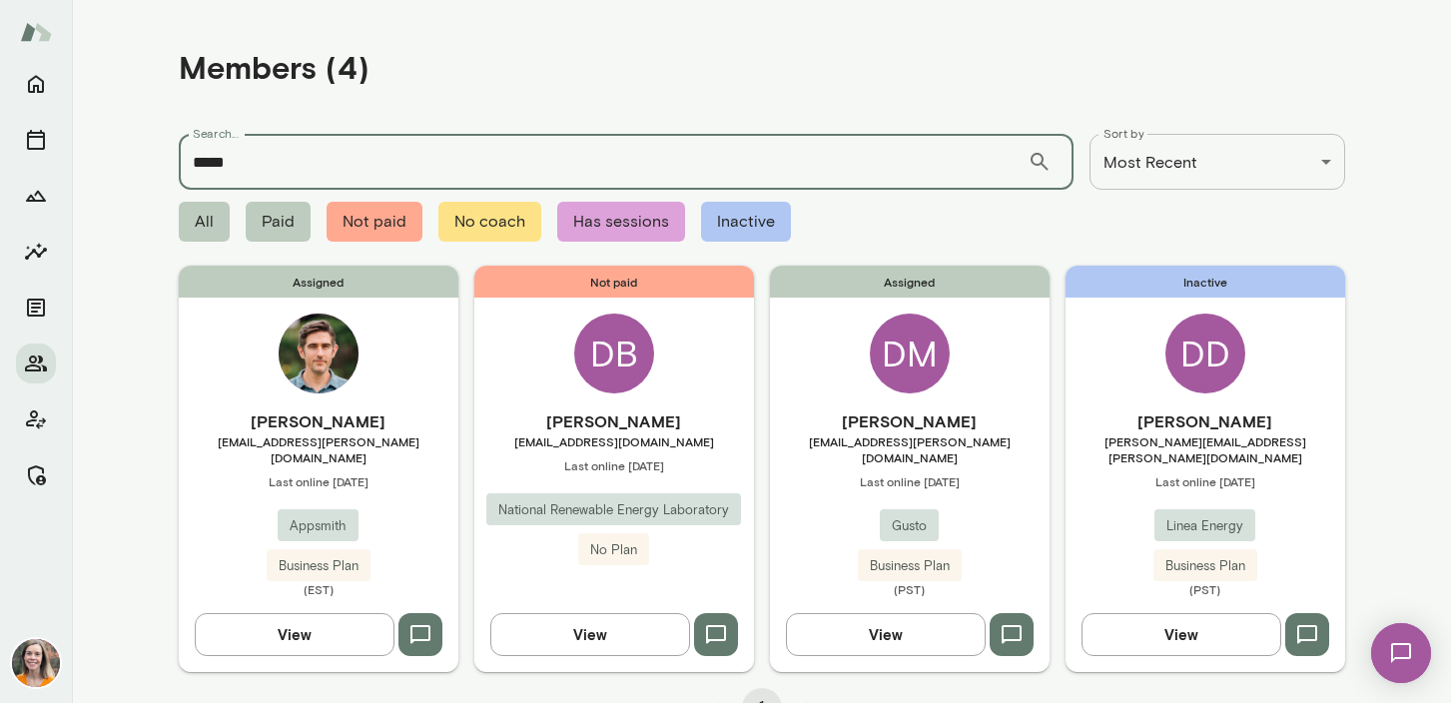
type input "*****"
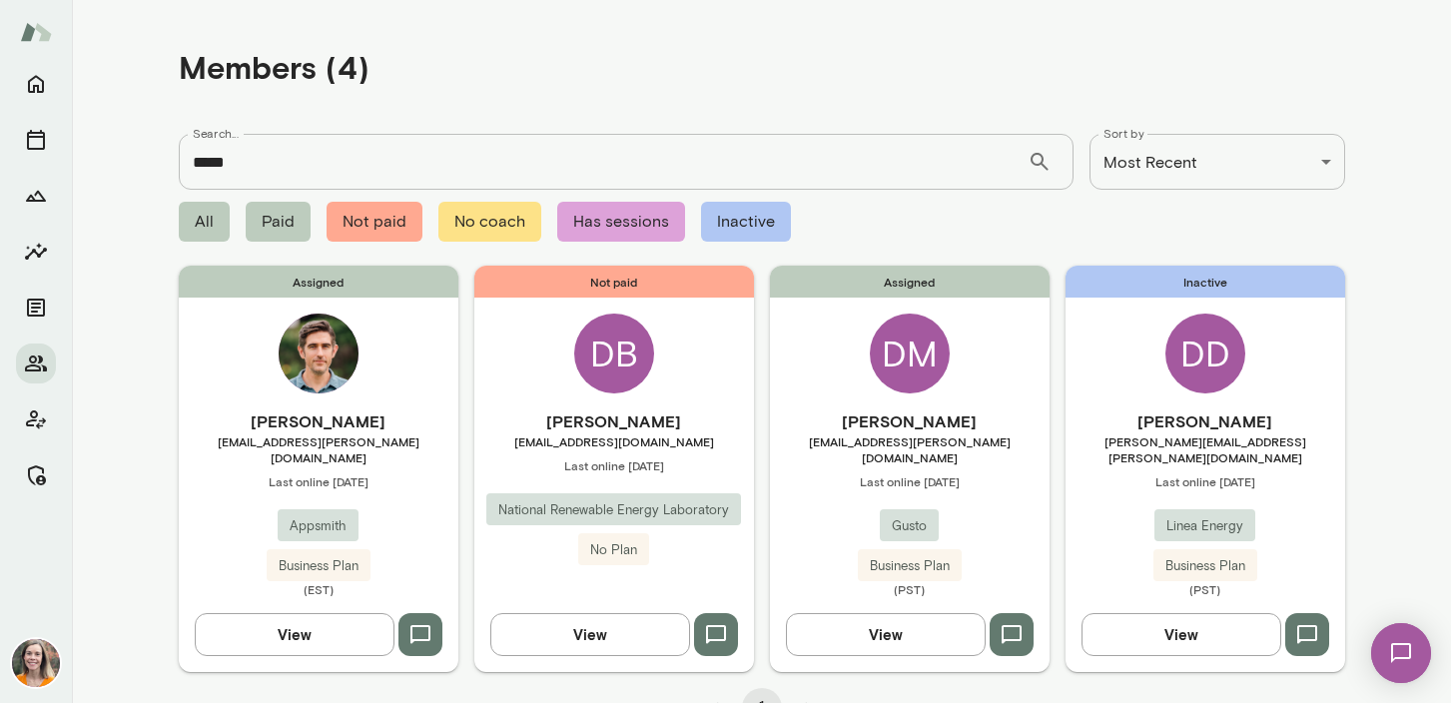
click at [404, 445] on span "[EMAIL_ADDRESS][PERSON_NAME][DOMAIN_NAME]" at bounding box center [319, 449] width 280 height 32
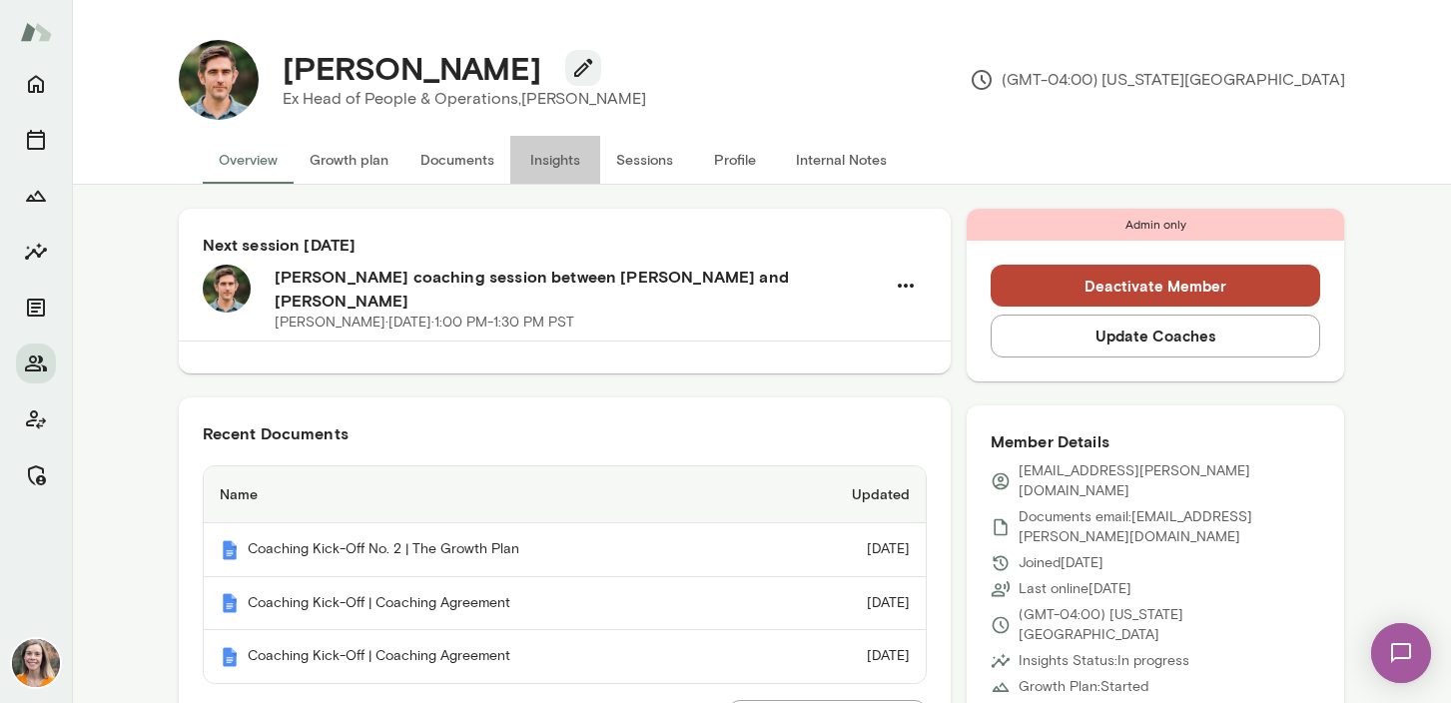
click at [552, 161] on button "Insights" at bounding box center [555, 160] width 90 height 48
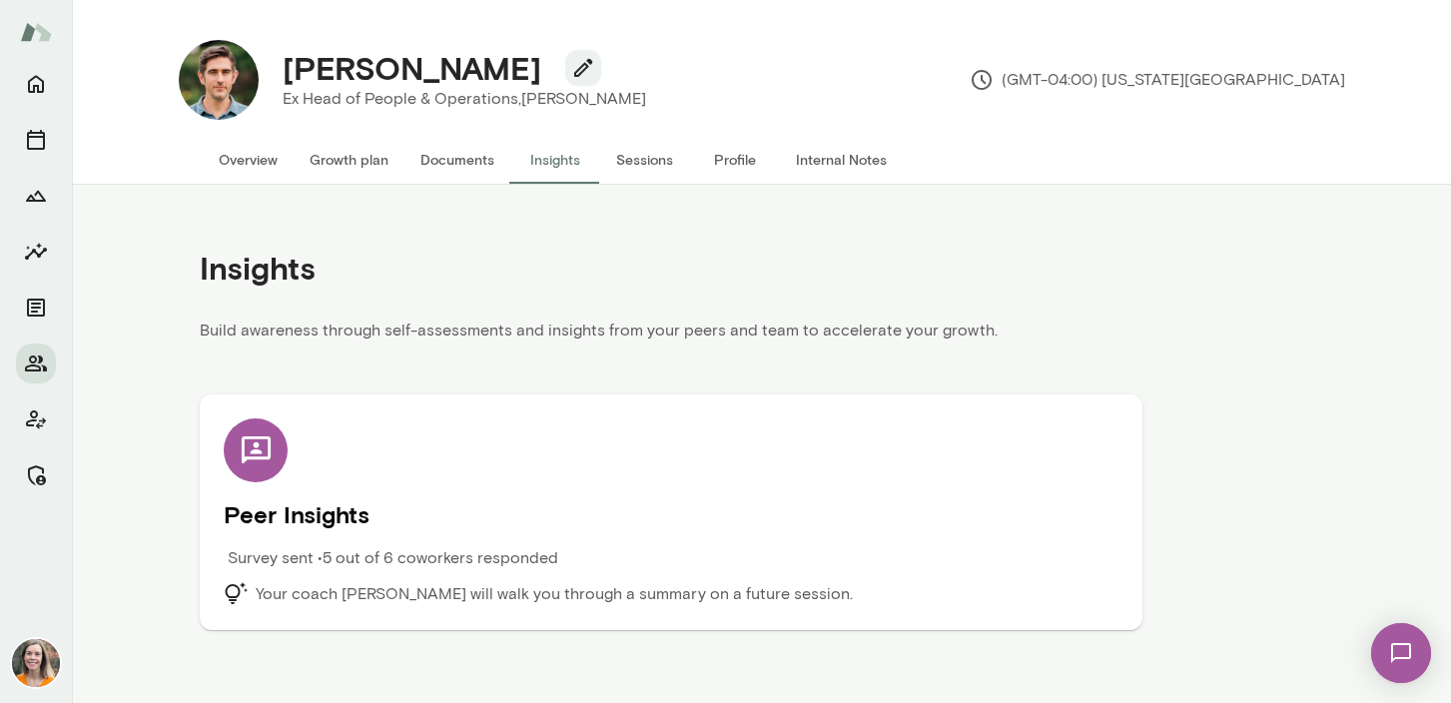
click at [242, 157] on button "Overview" at bounding box center [248, 160] width 91 height 48
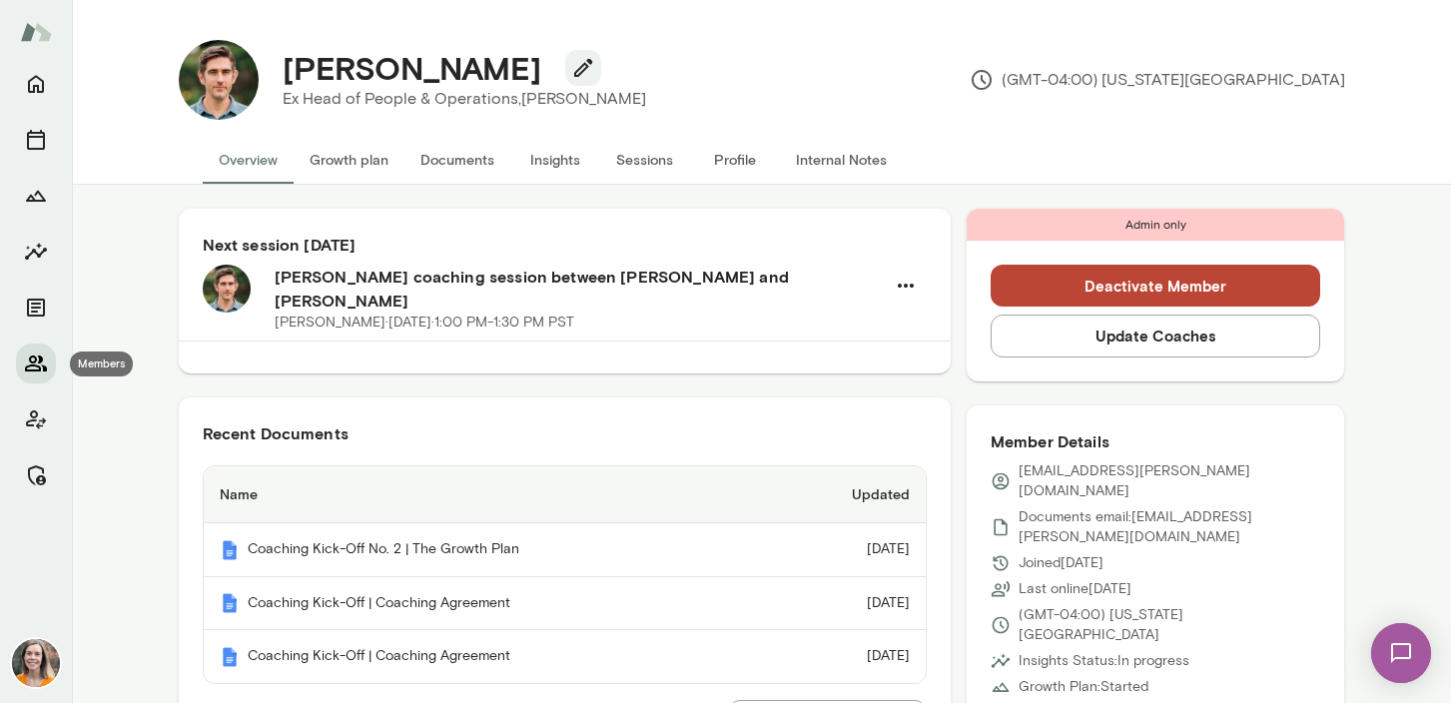
click at [31, 361] on icon "Members" at bounding box center [36, 364] width 24 height 24
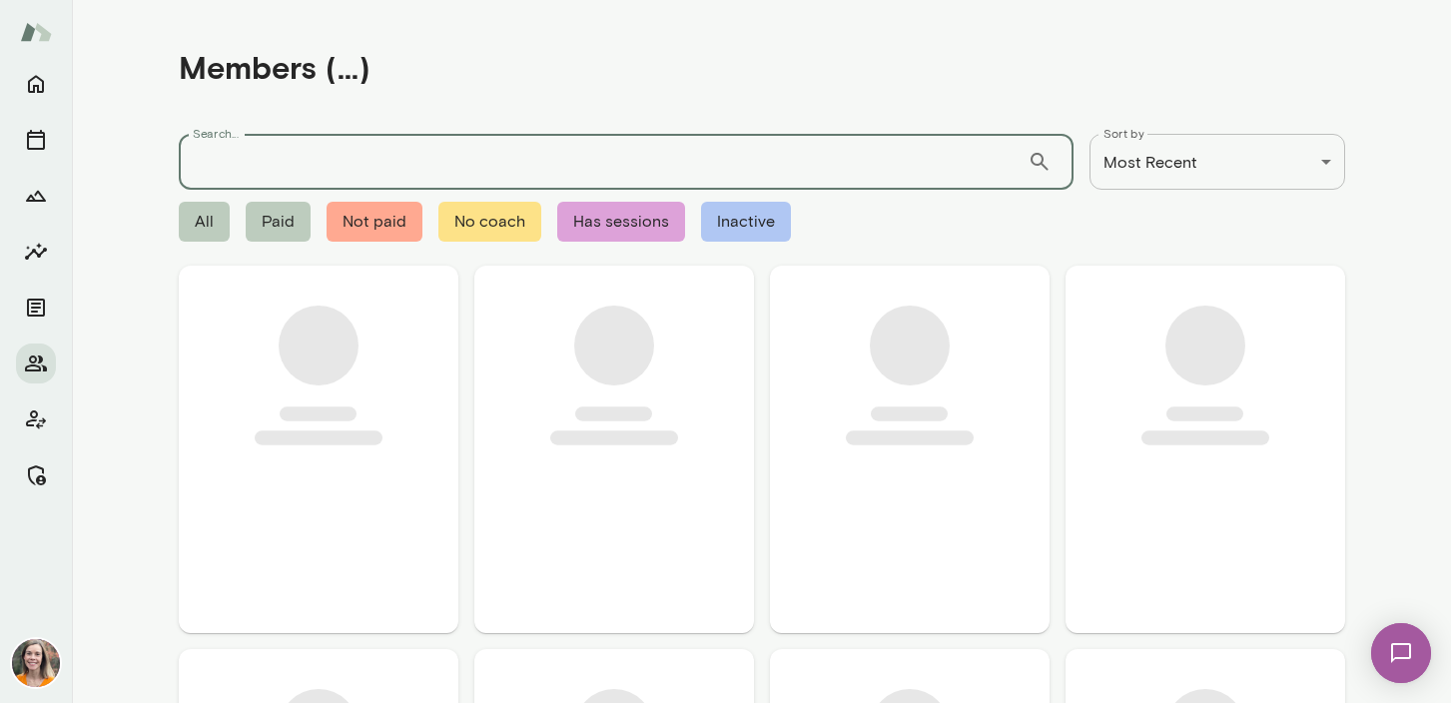
click at [247, 161] on input "Search..." at bounding box center [603, 162] width 849 height 56
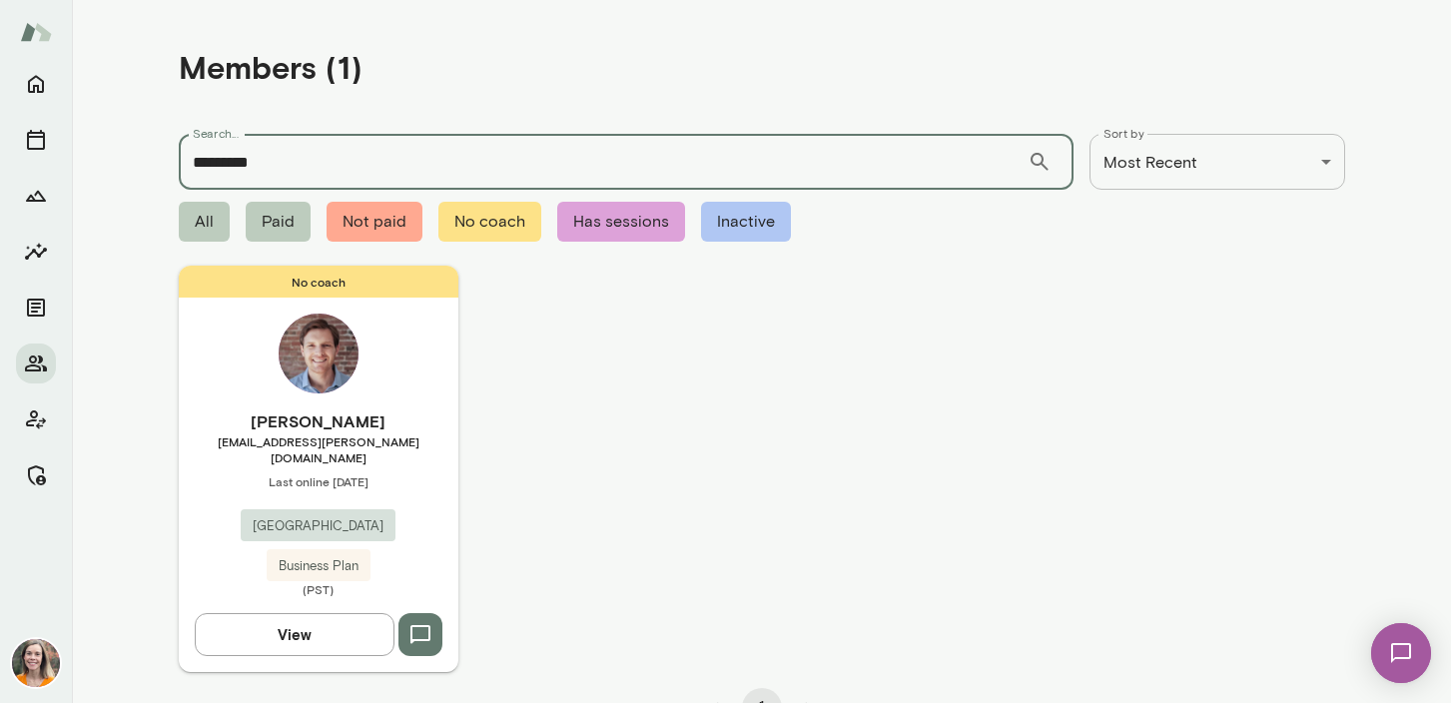
type input "*********"
click at [406, 426] on h6 "[PERSON_NAME]" at bounding box center [319, 421] width 280 height 24
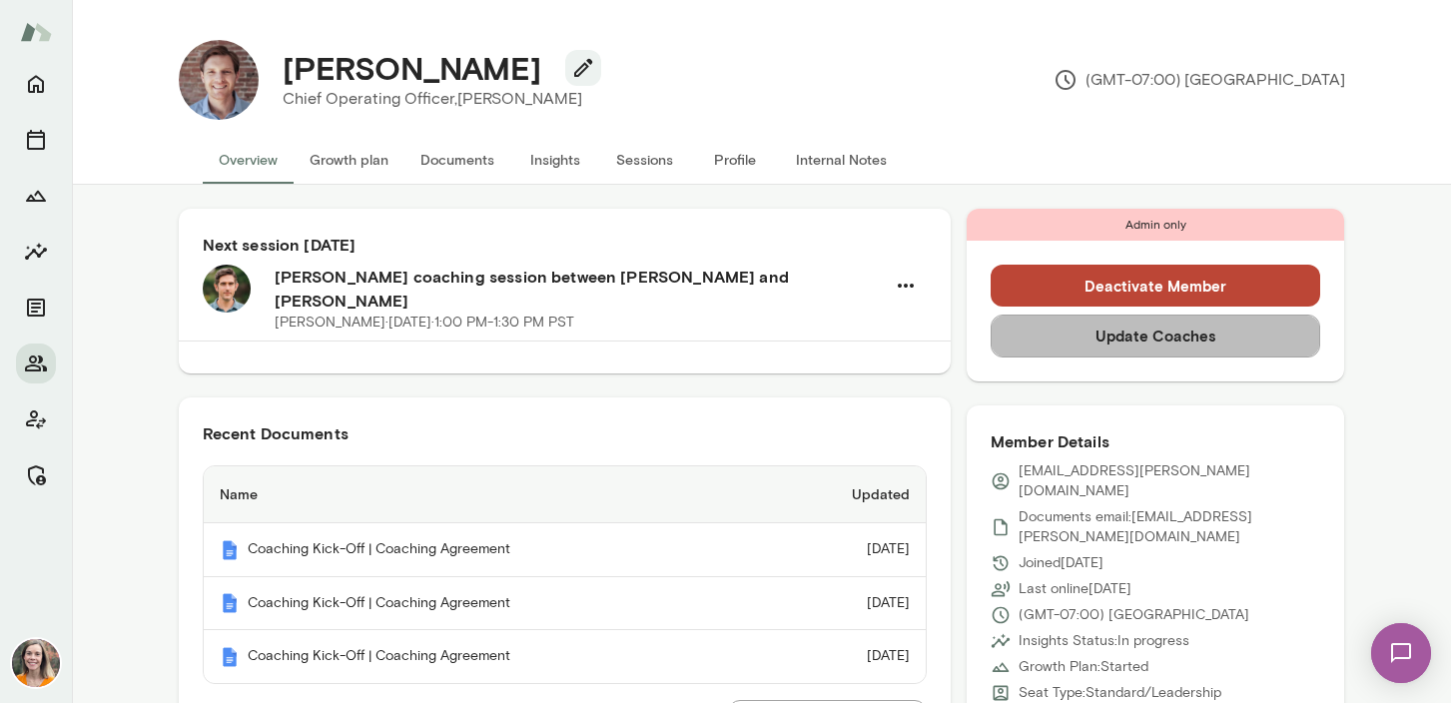
click at [1150, 342] on button "Update Coaches" at bounding box center [1156, 336] width 331 height 42
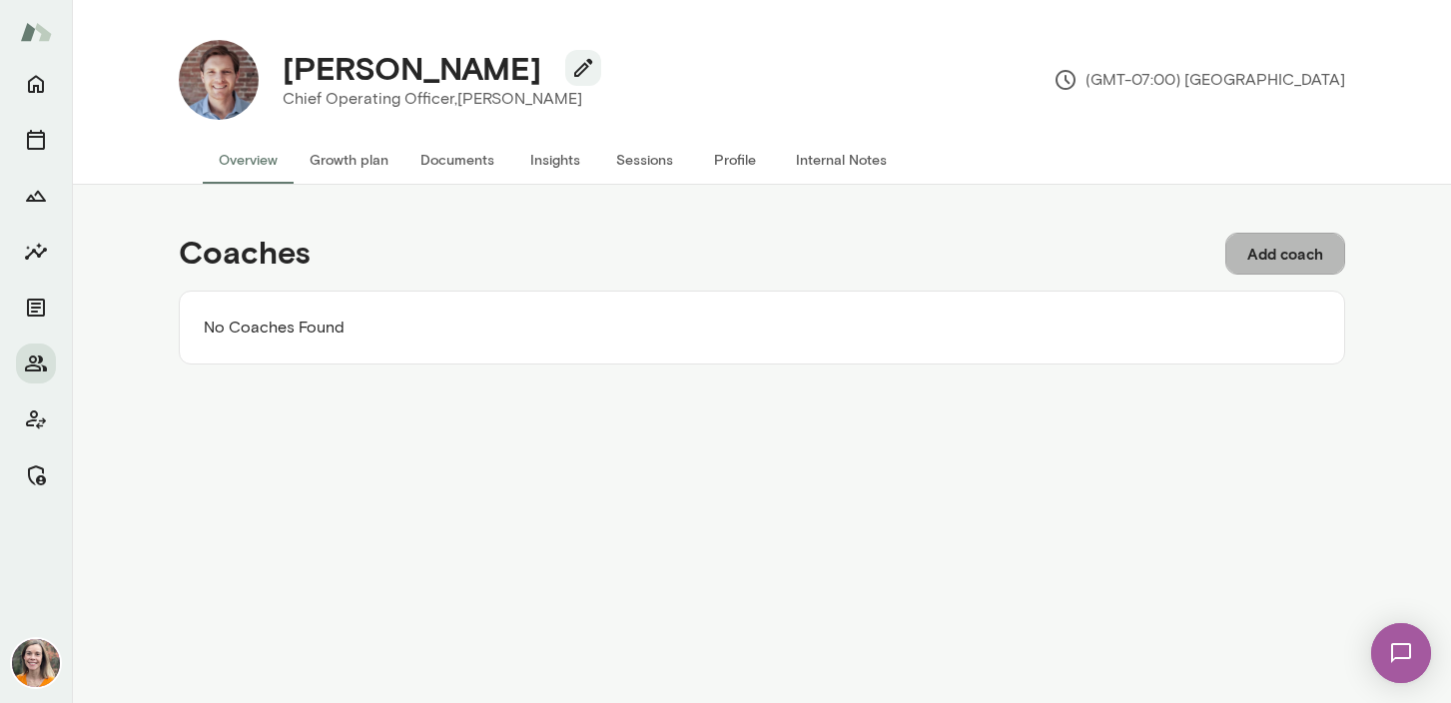
click at [1300, 251] on button "Add coach" at bounding box center [1285, 254] width 120 height 42
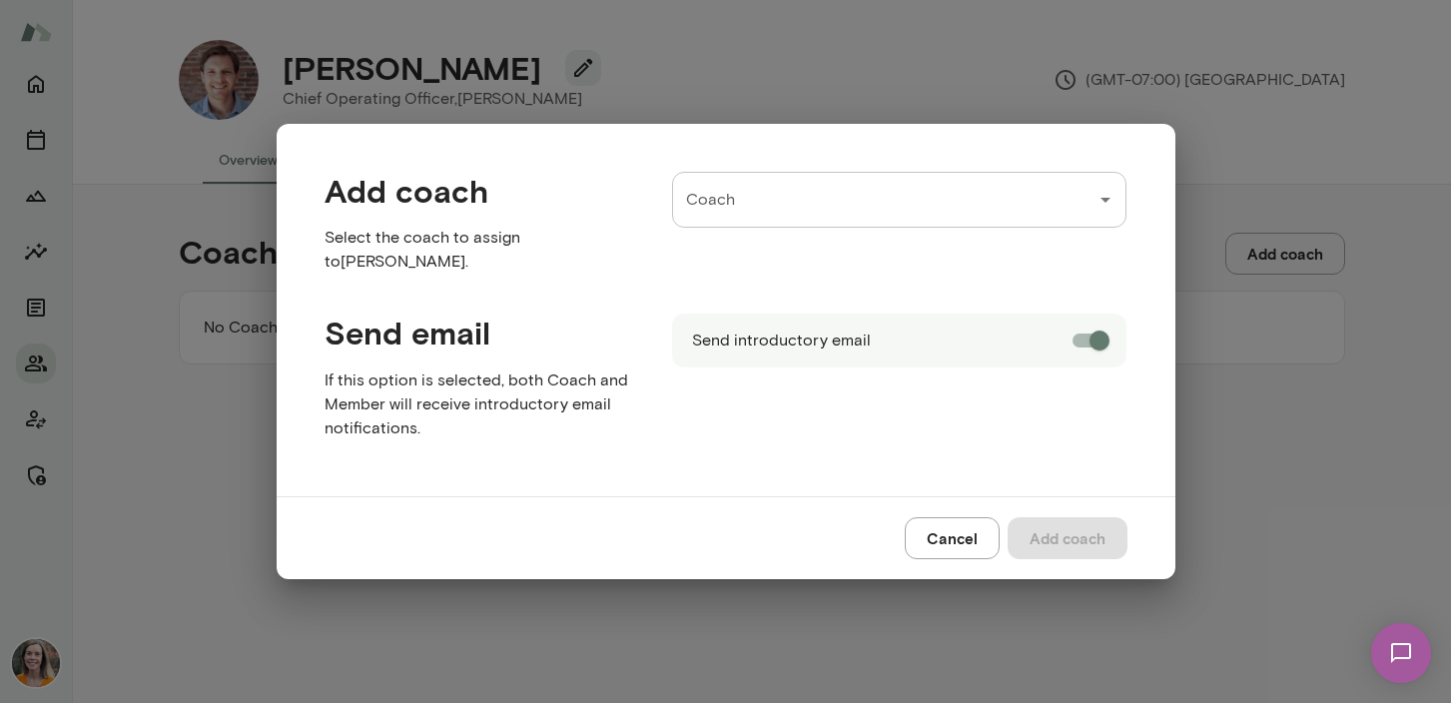
click at [768, 214] on input "Coach" at bounding box center [884, 200] width 407 height 38
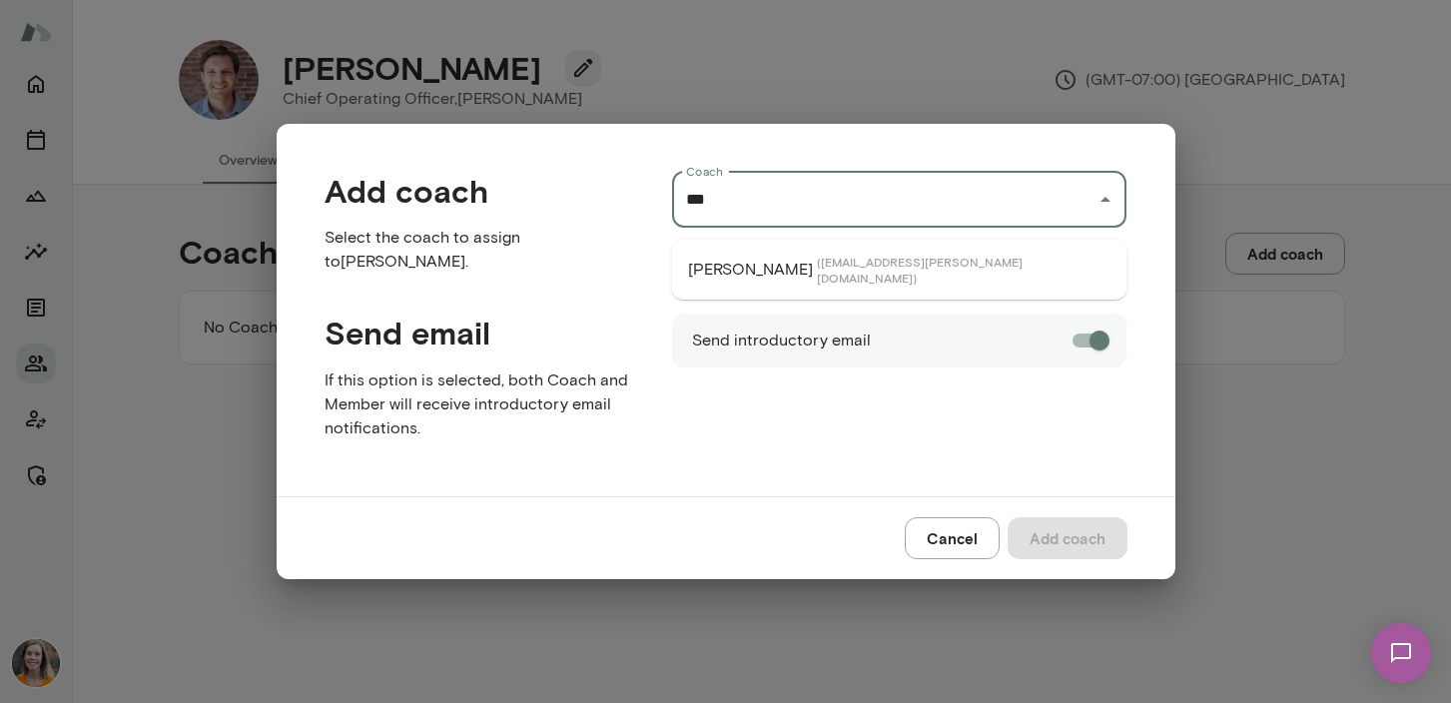
click at [817, 266] on span "( [EMAIL_ADDRESS][PERSON_NAME][DOMAIN_NAME] )" at bounding box center [964, 270] width 295 height 32
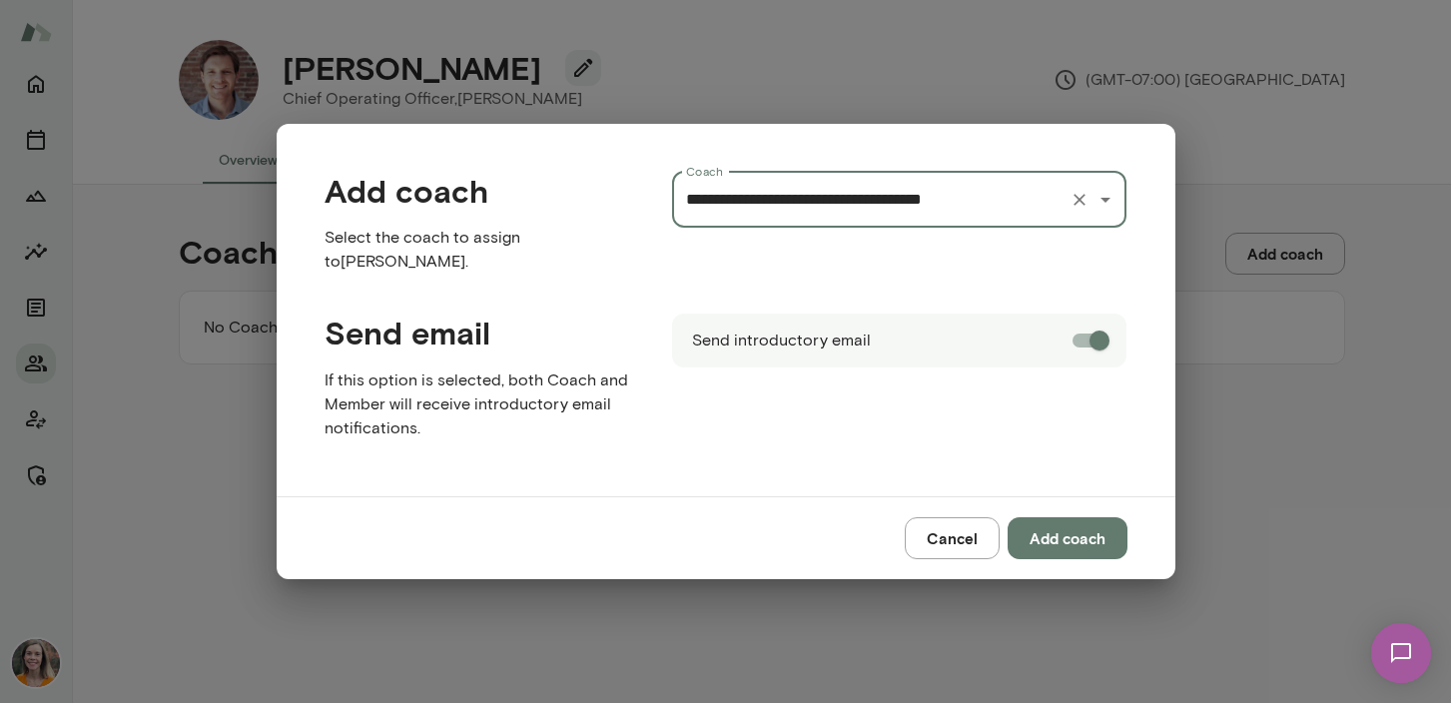
type input "**********"
click at [1076, 521] on button "Add coach" at bounding box center [1068, 538] width 120 height 42
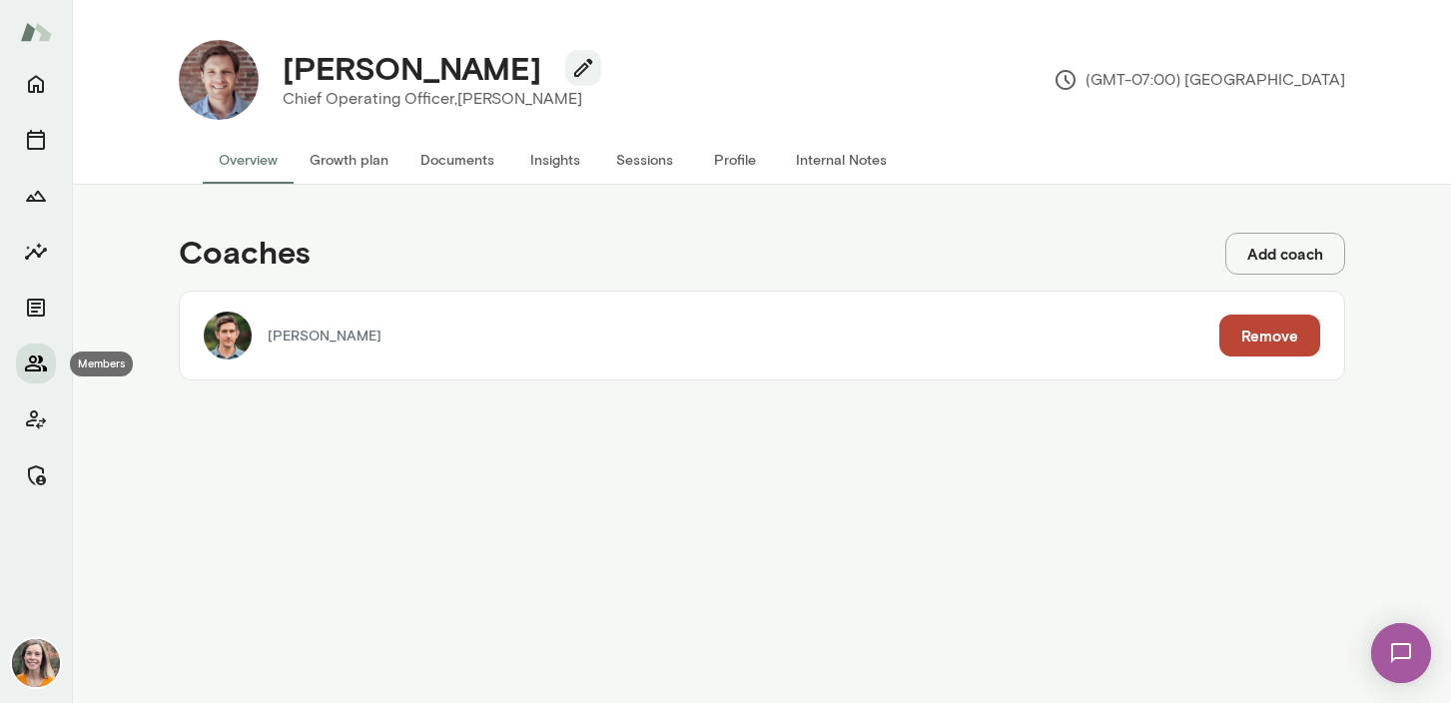
click at [33, 357] on icon "Members" at bounding box center [36, 364] width 22 height 16
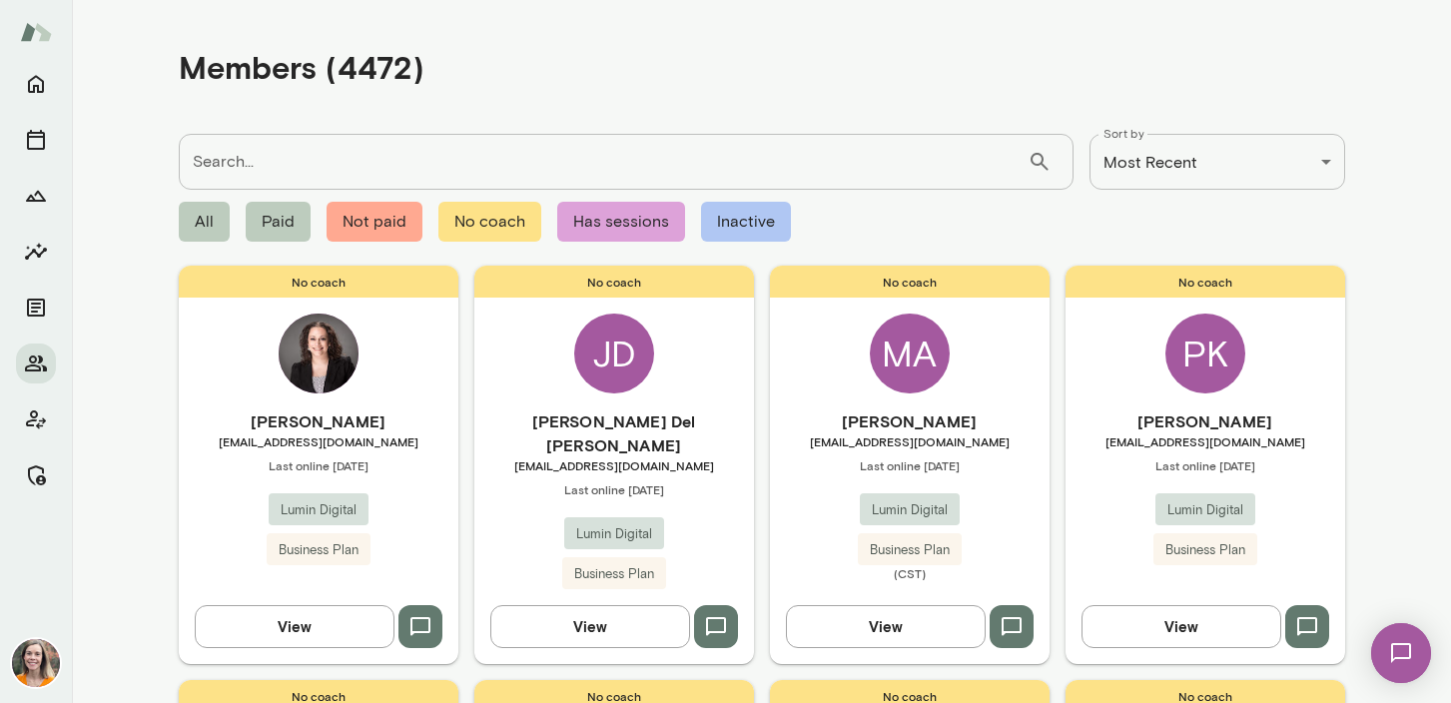
click at [257, 165] on input "Search..." at bounding box center [603, 162] width 849 height 56
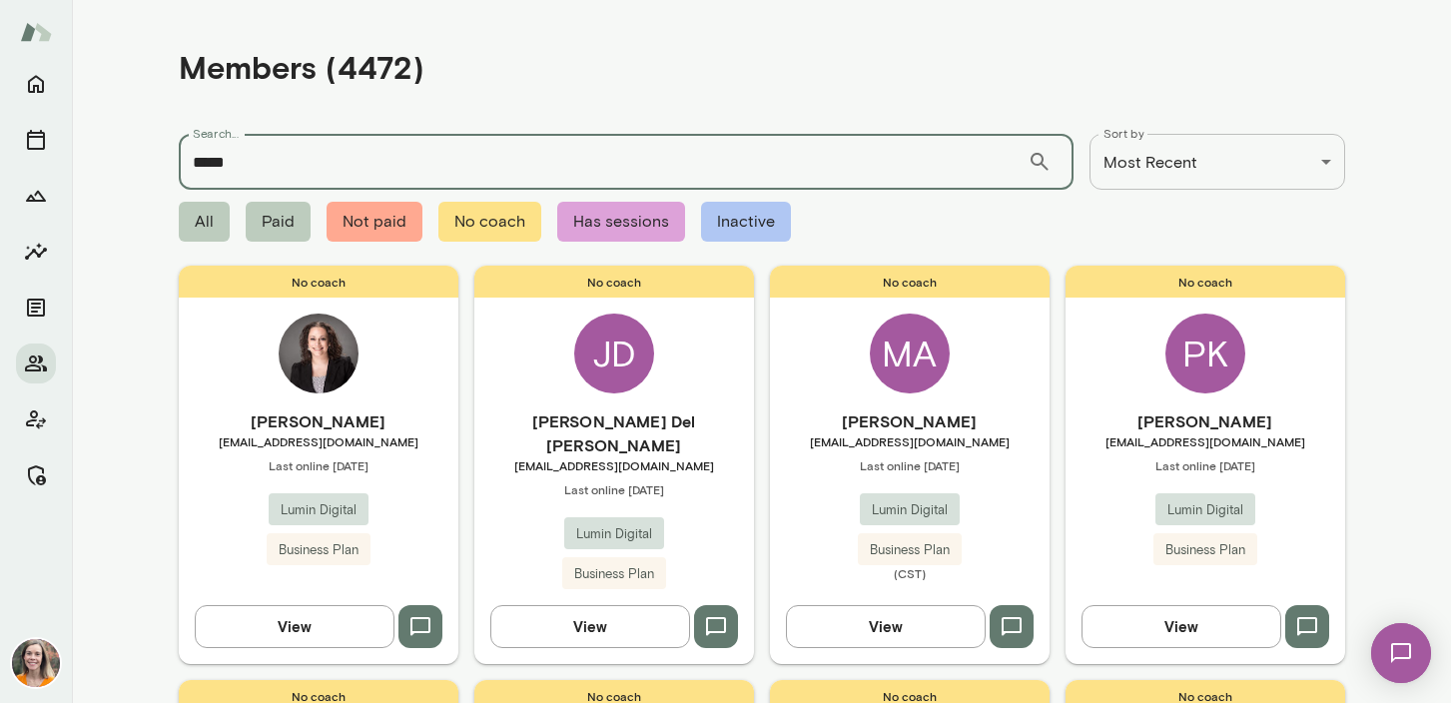
type input "*****"
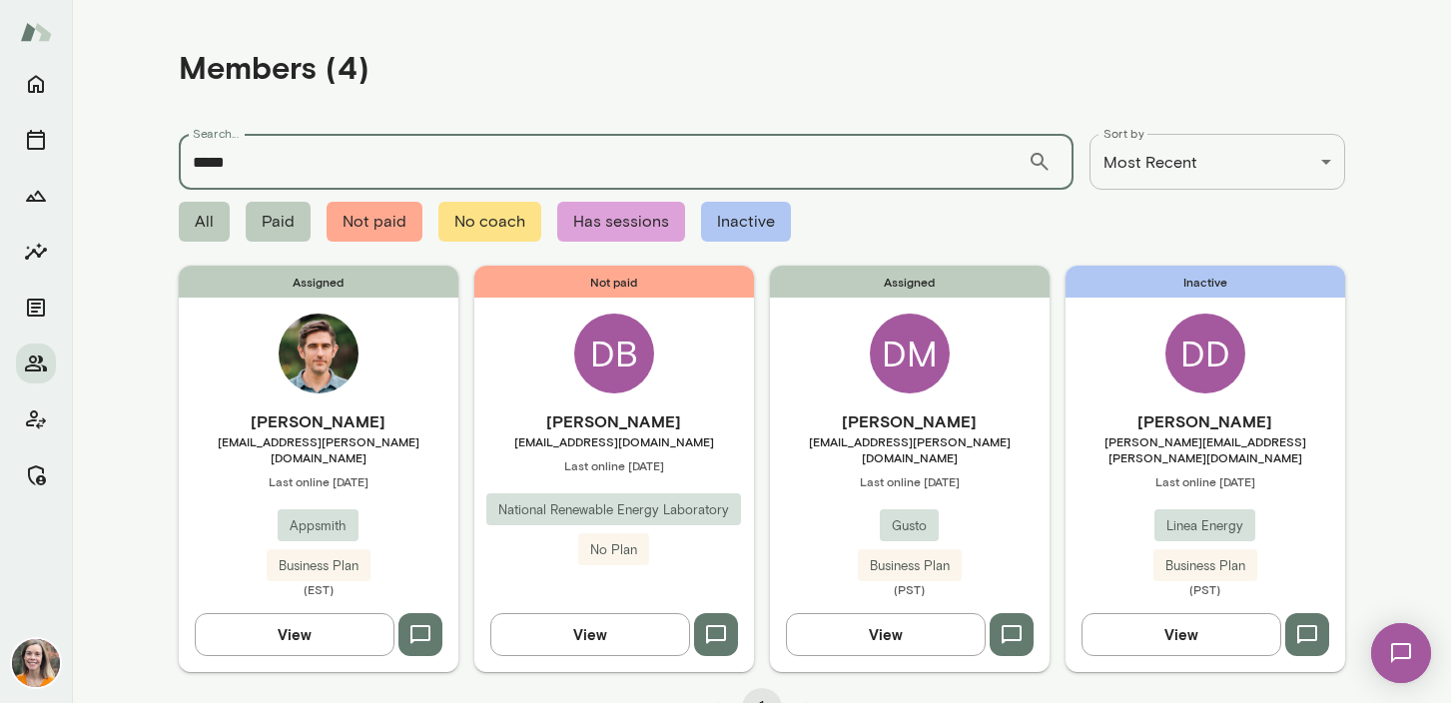
click at [416, 437] on span "[EMAIL_ADDRESS][PERSON_NAME][DOMAIN_NAME]" at bounding box center [319, 449] width 280 height 32
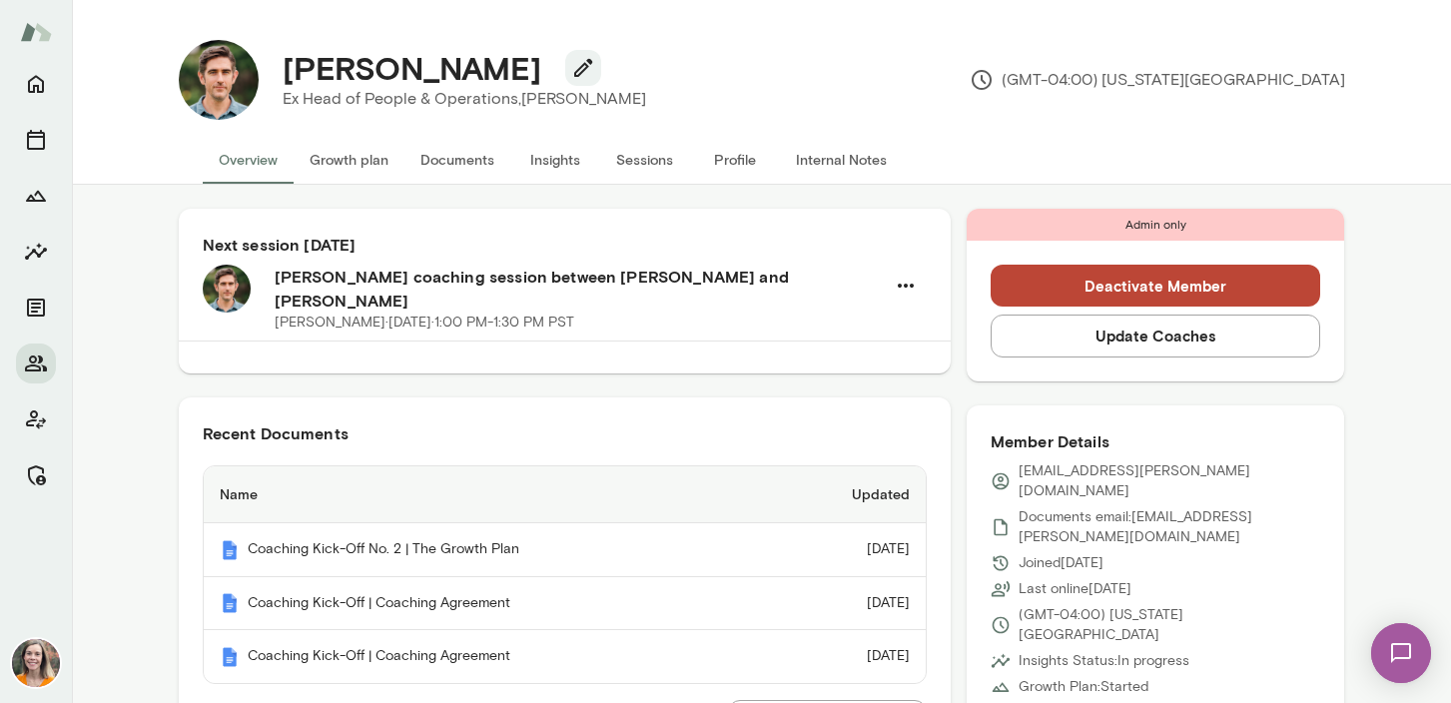
click at [1162, 338] on button "Update Coaches" at bounding box center [1156, 336] width 331 height 42
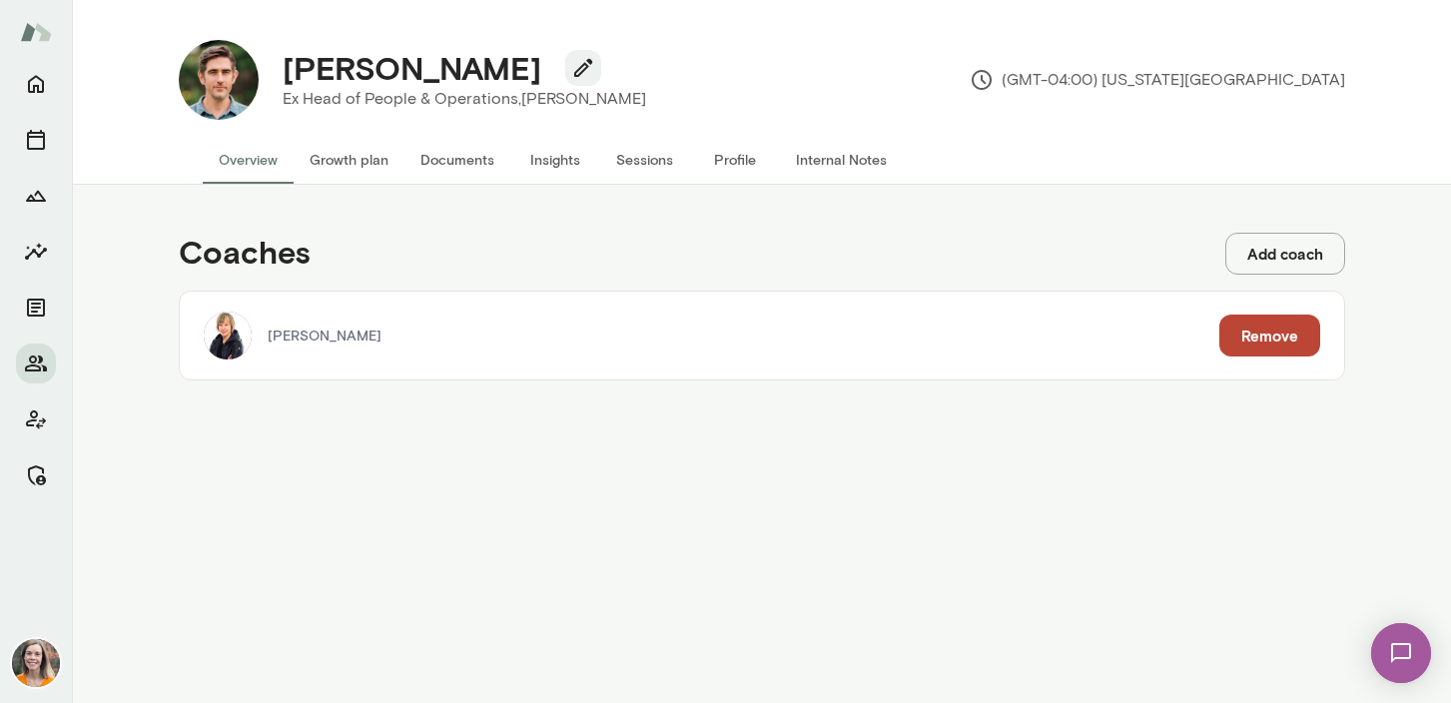
click at [1280, 259] on button "Add coach" at bounding box center [1285, 254] width 120 height 42
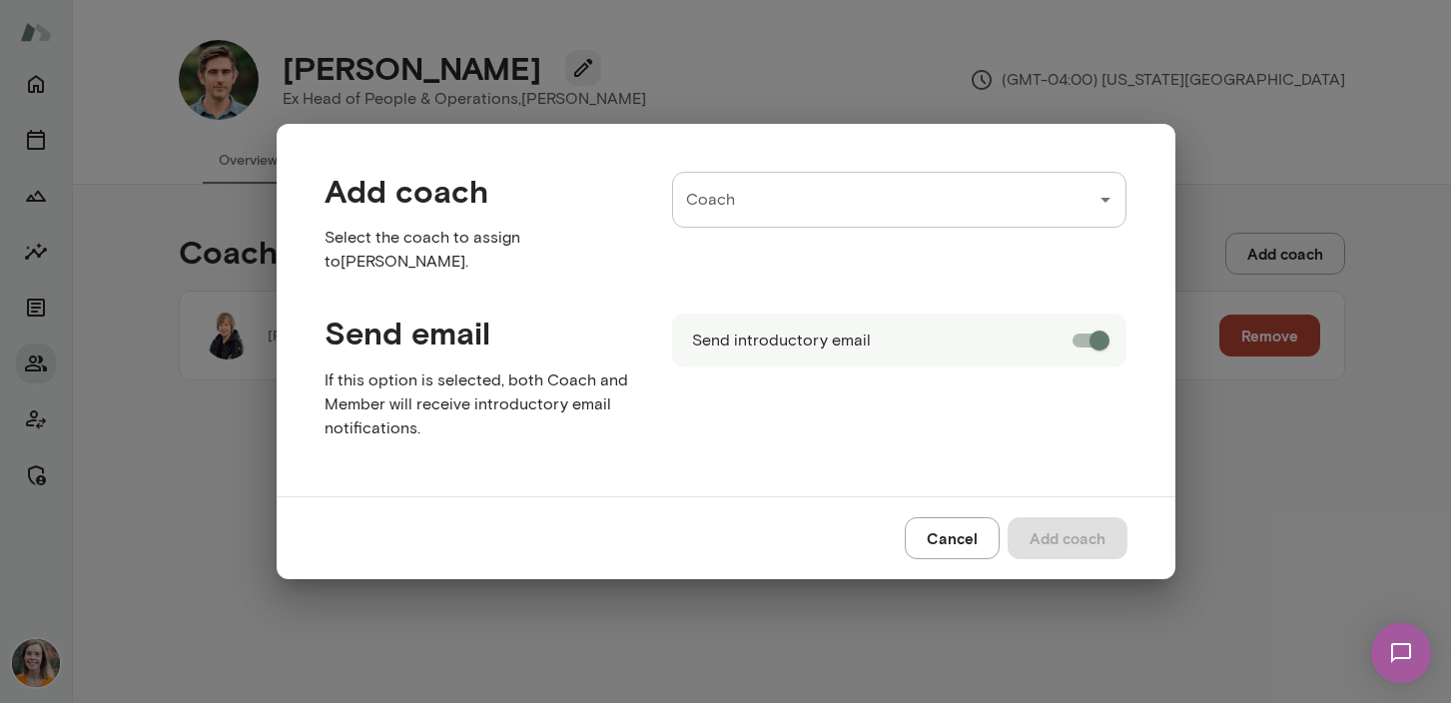
click at [745, 201] on input "Coach" at bounding box center [884, 200] width 407 height 38
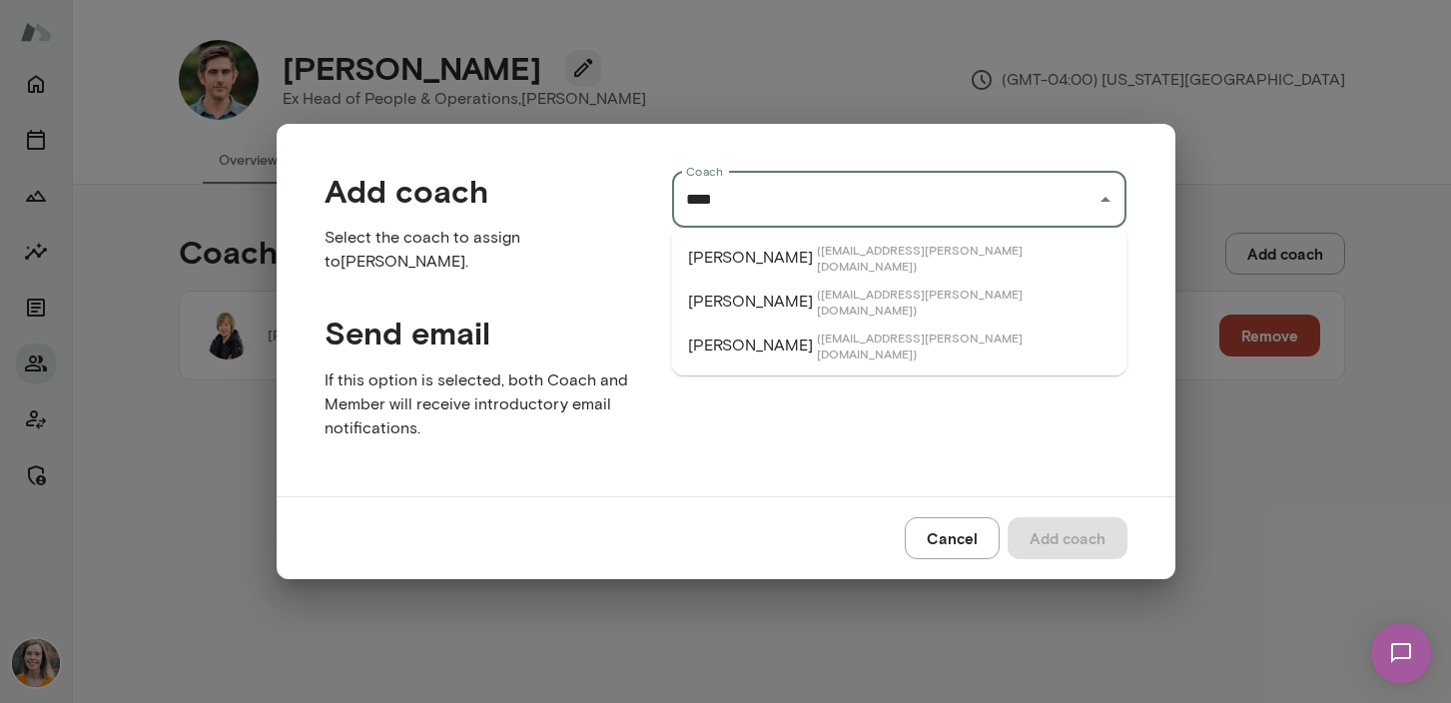
click at [817, 248] on span "( [EMAIL_ADDRESS][PERSON_NAME][DOMAIN_NAME] )" at bounding box center [964, 258] width 295 height 32
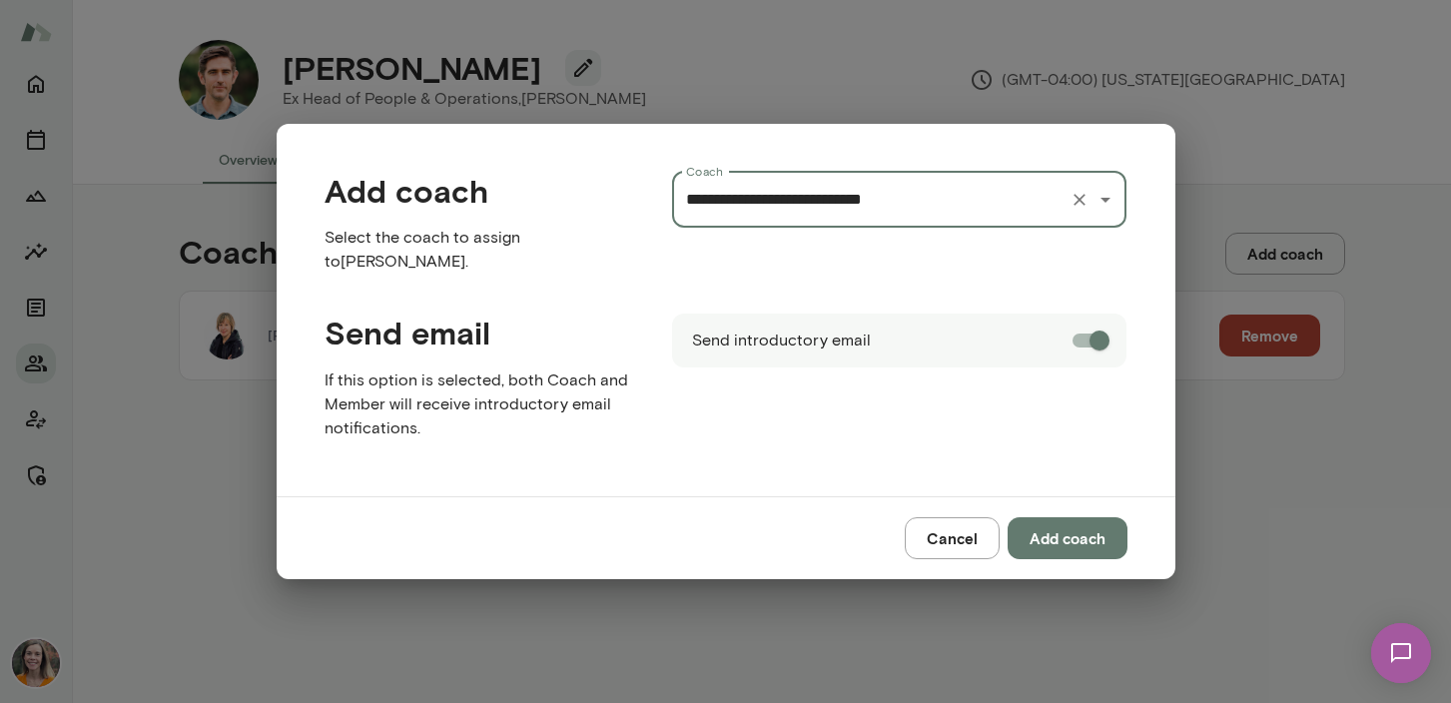
type input "**********"
click at [1069, 534] on button "Add coach" at bounding box center [1068, 538] width 120 height 42
